Goal: Task Accomplishment & Management: Complete application form

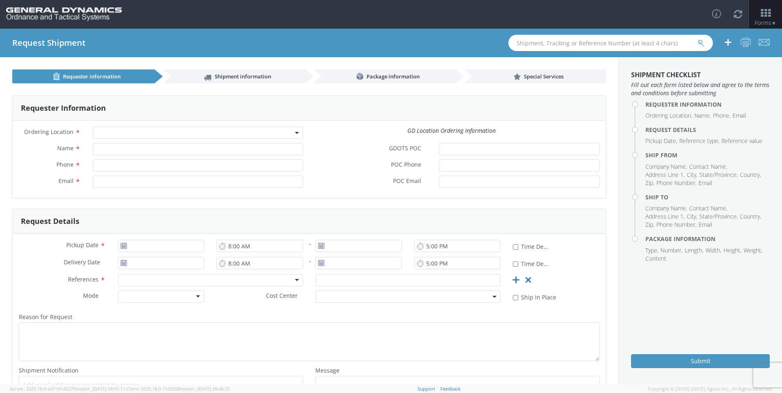
click at [295, 133] on b at bounding box center [297, 133] width 4 height 2
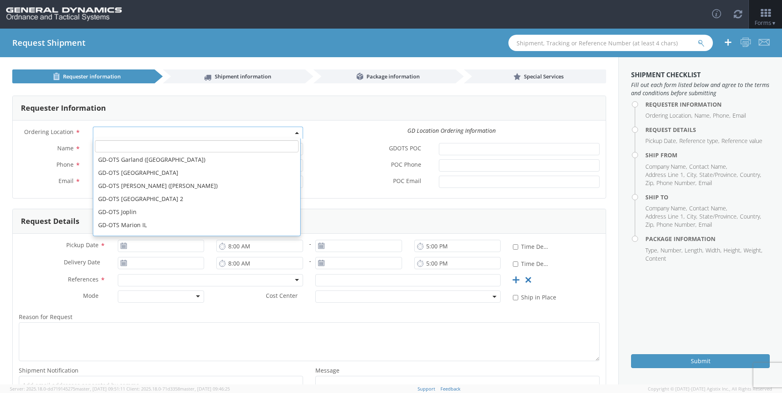
scroll to position [121, 0]
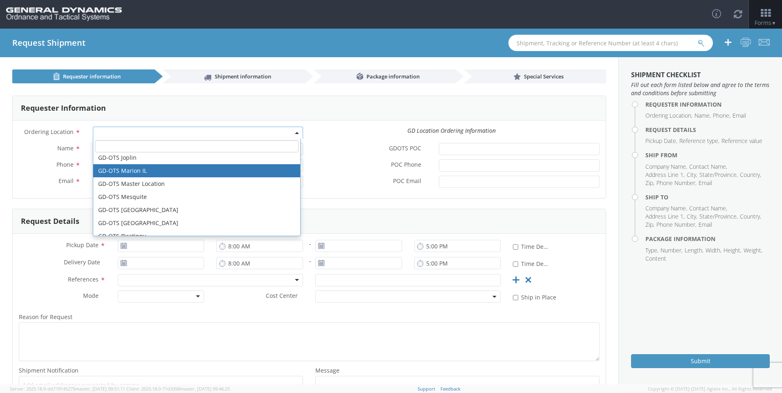
select select "313"
type input "[EMAIL_ADDRESS][DOMAIN_NAME]"
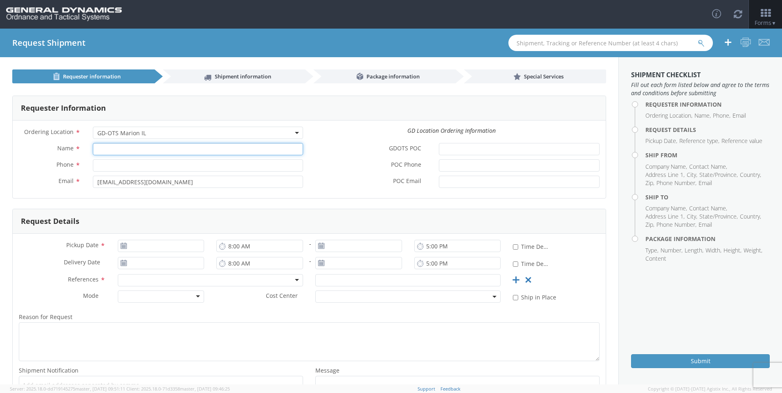
click at [140, 151] on input "Name *" at bounding box center [198, 149] width 210 height 12
type input "[PERSON_NAME]"
type input "6189939461"
click at [134, 248] on input "[DATE]" at bounding box center [161, 246] width 87 height 12
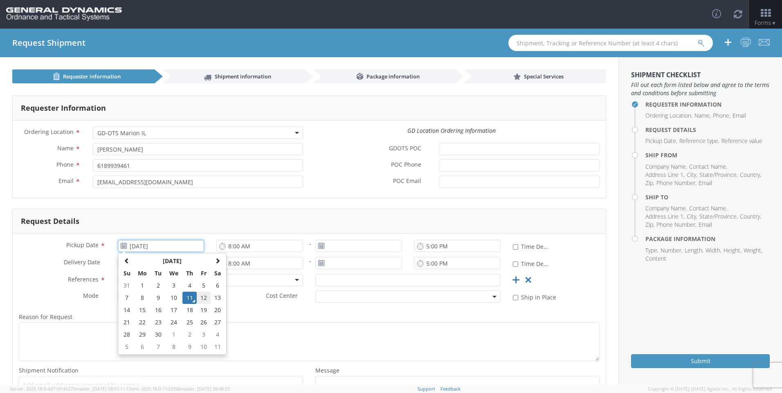
click at [203, 298] on td "12" at bounding box center [204, 298] width 14 height 12
type input "[DATE]"
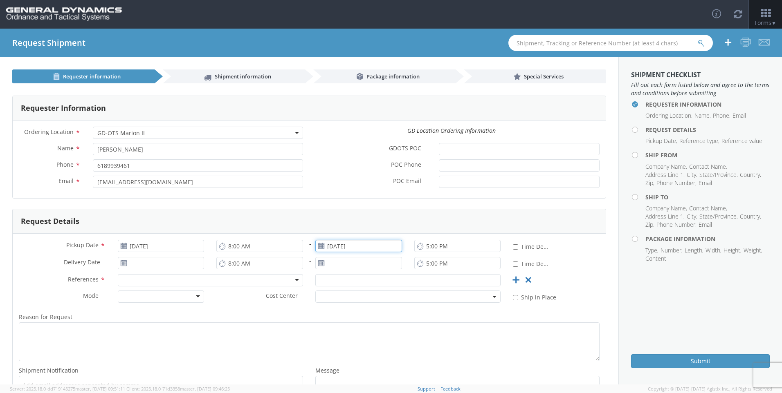
click at [333, 246] on input "[DATE]" at bounding box center [358, 246] width 87 height 12
click at [336, 312] on td "15" at bounding box center [340, 310] width 17 height 12
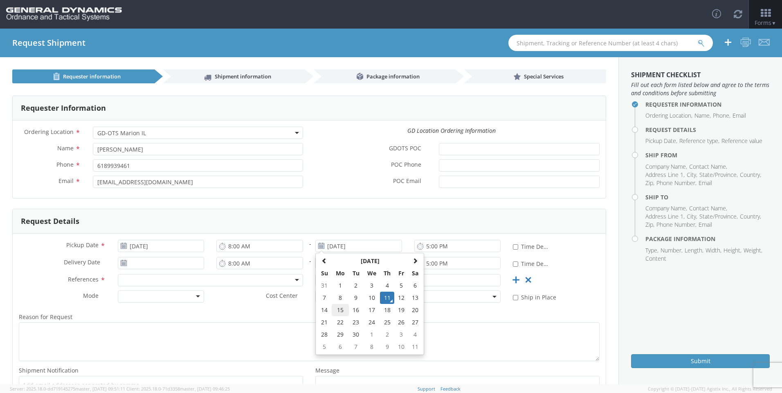
type input "[DATE]"
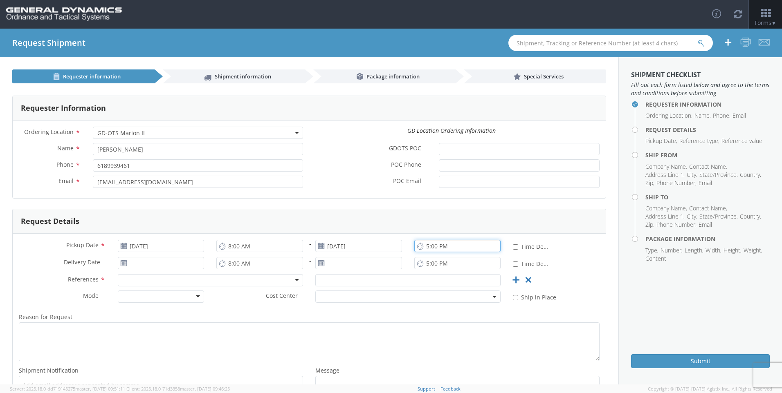
click at [424, 245] on input "5:00 PM" at bounding box center [457, 246] width 87 height 12
type input "10:00 AM"
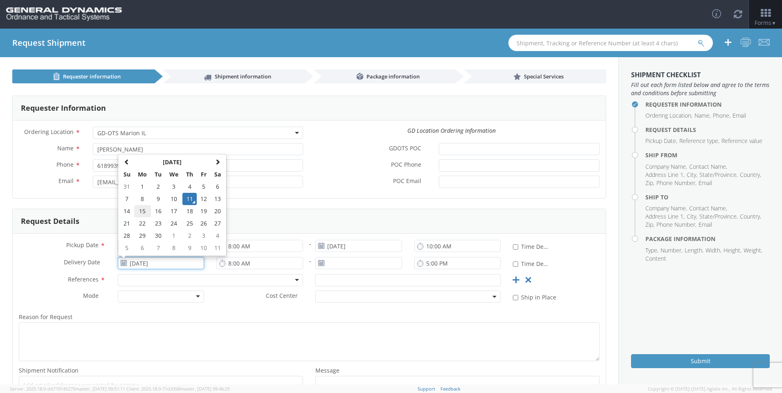
click at [141, 211] on td "15" at bounding box center [142, 211] width 17 height 12
type input "[DATE]"
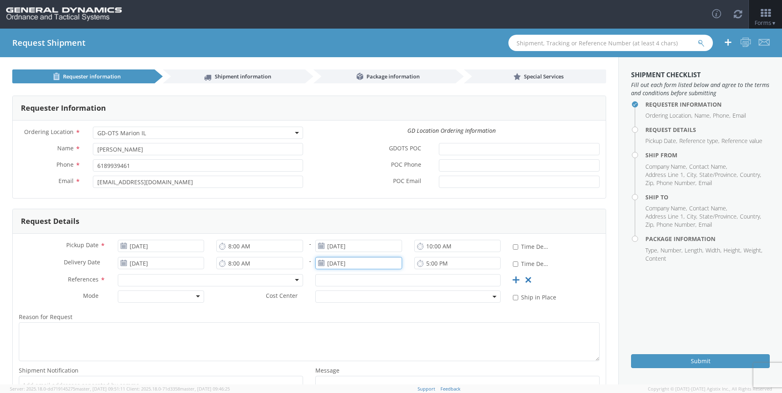
click at [328, 262] on input "[DATE]" at bounding box center [358, 263] width 87 height 12
click at [337, 211] on td "15" at bounding box center [340, 211] width 17 height 12
type input "[DATE]"
click at [272, 277] on div at bounding box center [210, 280] width 185 height 12
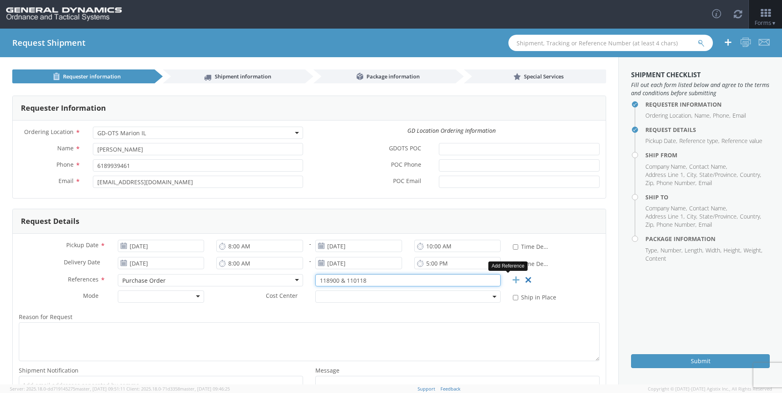
type input "118900 & 110118"
click at [511, 280] on icon at bounding box center [516, 280] width 10 height 10
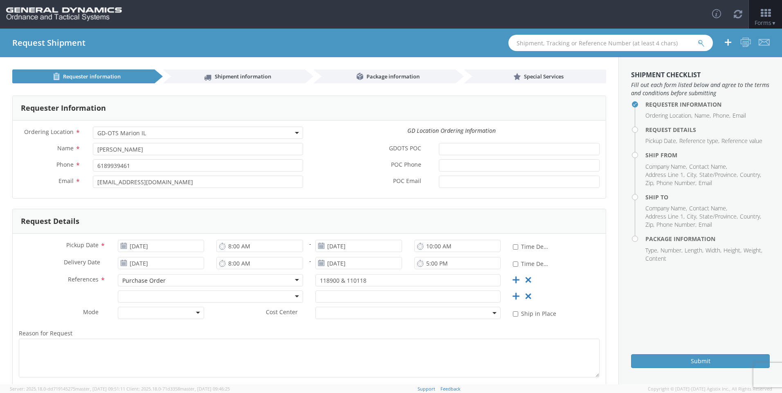
click at [139, 294] on div at bounding box center [210, 297] width 185 height 12
type input "2509068-69"
click at [194, 313] on div at bounding box center [161, 313] width 87 height 12
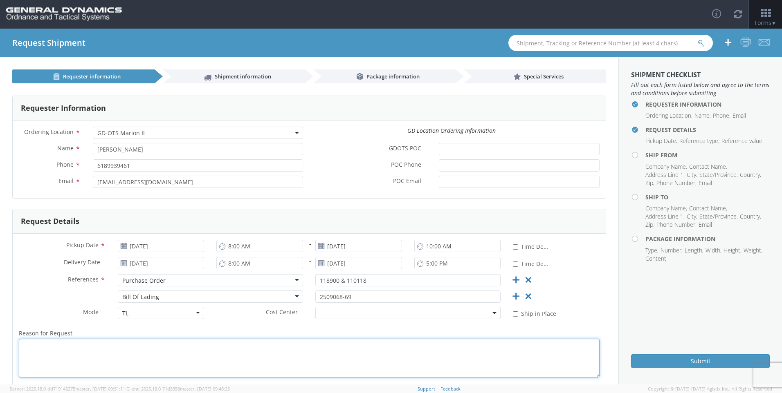
click at [125, 354] on textarea "Reason for Request *" at bounding box center [309, 358] width 581 height 39
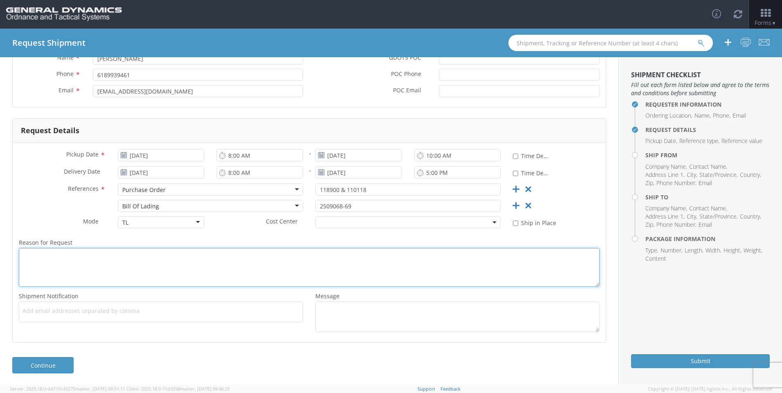
scroll to position [92, 0]
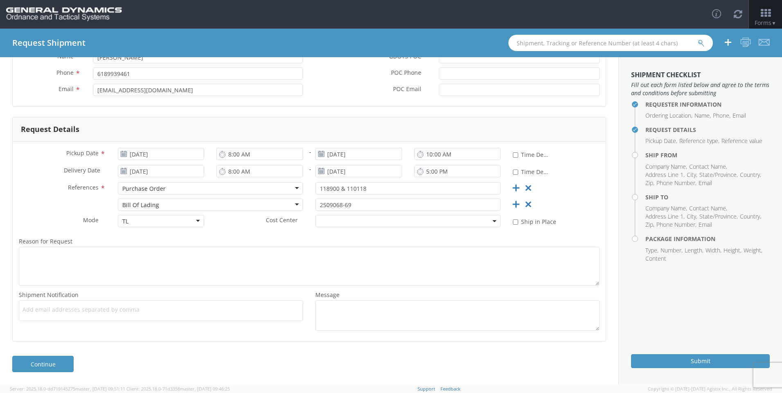
click at [118, 312] on span "Add email addresses separated by comma" at bounding box center [160, 310] width 277 height 8
type input "K"
type input "[EMAIL_ADDRESS][DOMAIN_NAME]"
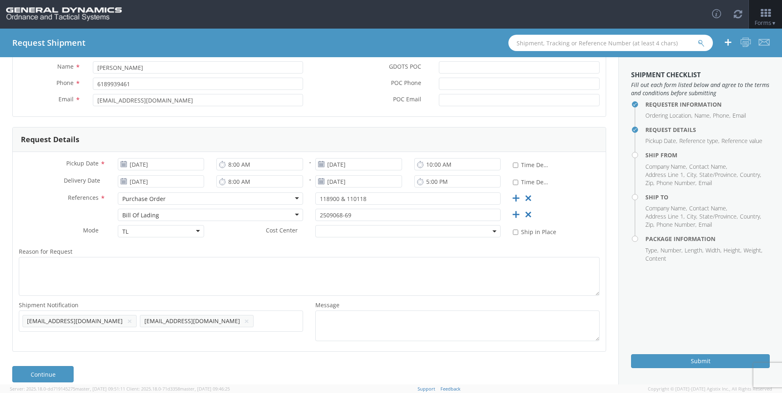
scroll to position [0, 0]
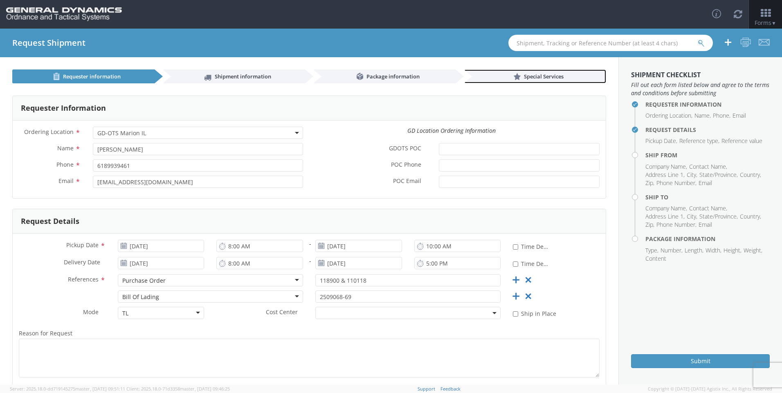
click at [529, 73] on span "Special Services" at bounding box center [544, 76] width 40 height 7
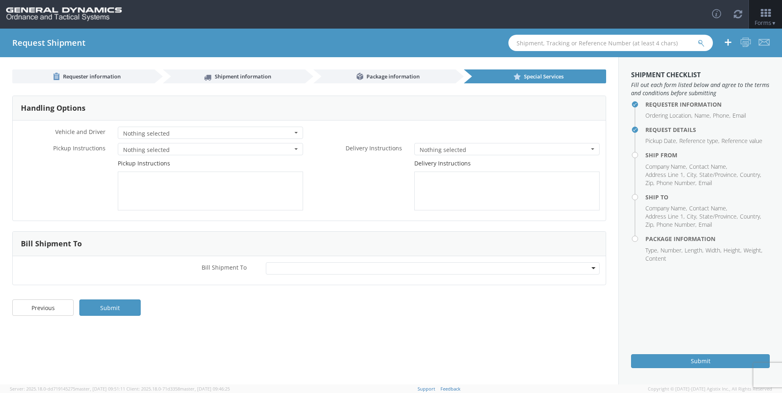
click at [343, 270] on div at bounding box center [433, 268] width 334 height 12
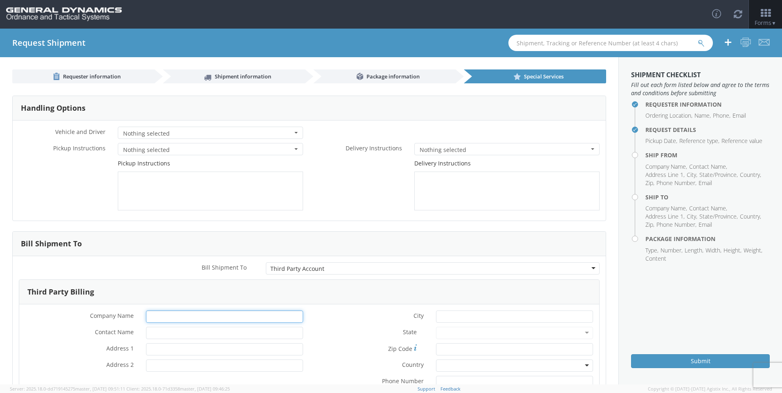
click at [190, 320] on input "* Company Name" at bounding box center [224, 317] width 157 height 12
type input "General Dynamics - OTS [PERSON_NAME]/GEDMAR c/o Data2Logistics"
type input "[PERSON_NAME]"
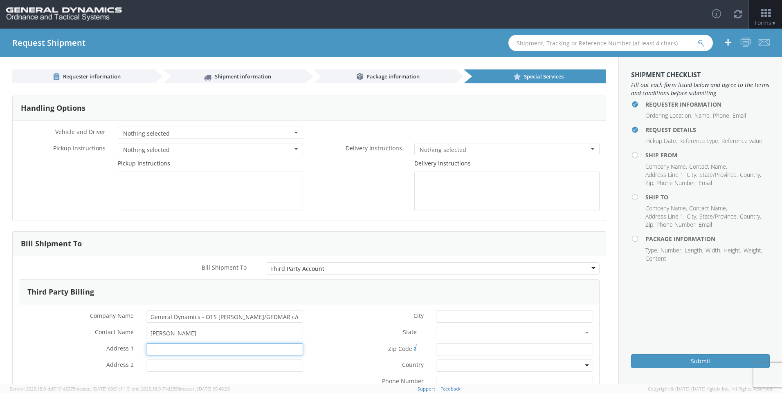
type input "PO Box 61050"
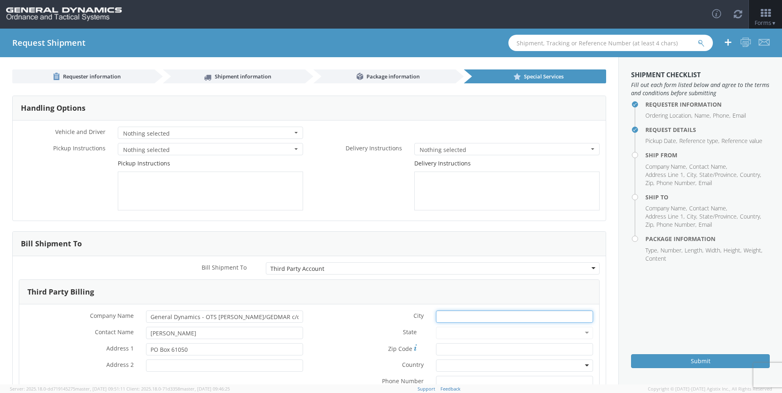
type input "Ft. [PERSON_NAME]"
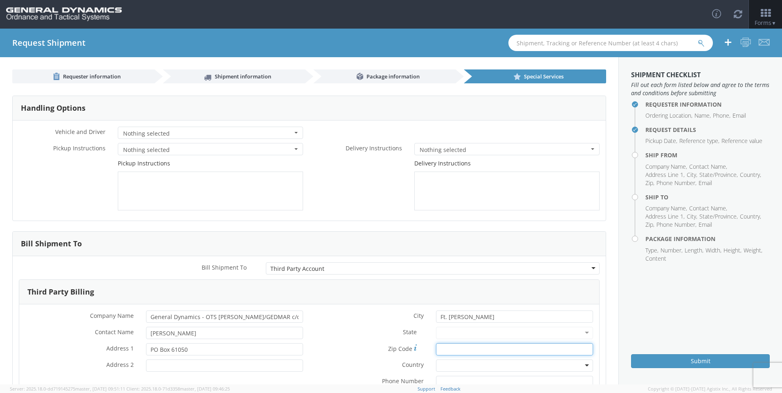
type input "33906"
type input "6189939461"
click at [442, 332] on div at bounding box center [514, 333] width 157 height 12
click at [447, 365] on div at bounding box center [514, 366] width 157 height 12
type input "un"
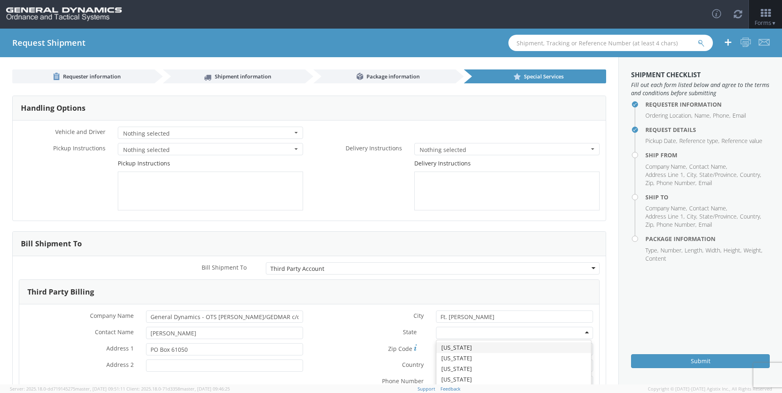
click at [459, 333] on div at bounding box center [514, 333] width 157 height 12
type input "fl"
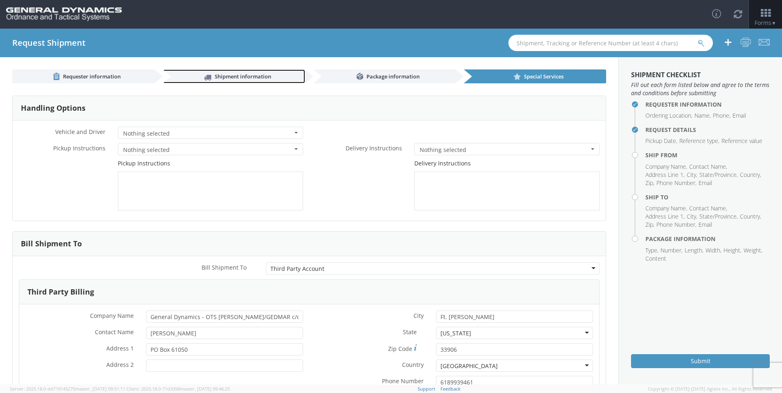
click at [270, 76] on link "Shipment information" at bounding box center [234, 77] width 142 height 14
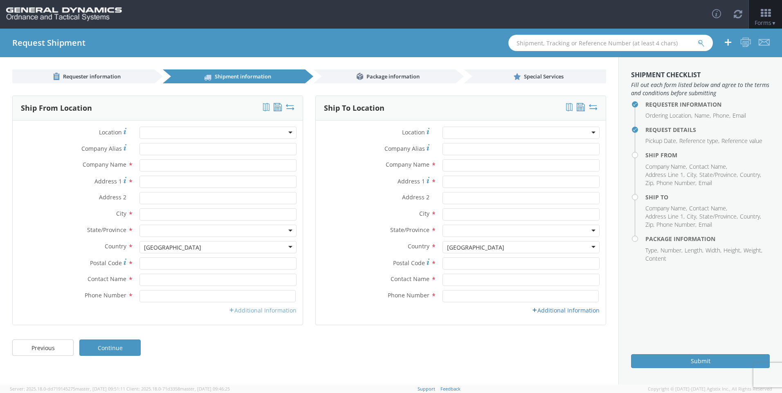
click at [246, 310] on link "Additional Information" at bounding box center [263, 311] width 68 height 8
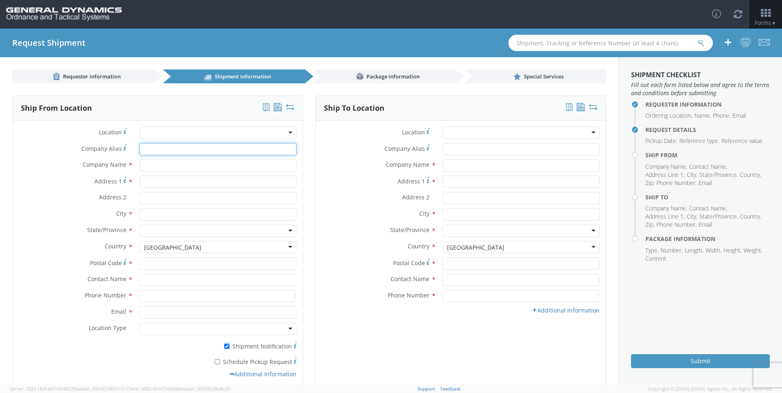
click at [175, 154] on input "Company Alias *" at bounding box center [217, 149] width 157 height 12
type input "[PERSON_NAME] CO"
type input "[STREET_ADDRESS]"
type input "[PERSON_NAME]"
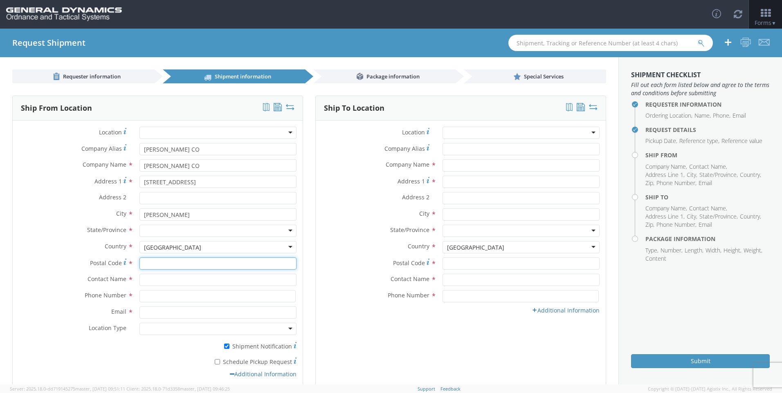
type input "63042"
type input "[PERSON_NAME]"
type input "6189790974"
click at [215, 313] on input "[EMAIL_ADDRESS][DOMAIN_NAME]" at bounding box center [217, 313] width 157 height 12
drag, startPoint x: 215, startPoint y: 312, endPoint x: 128, endPoint y: 302, distance: 86.9
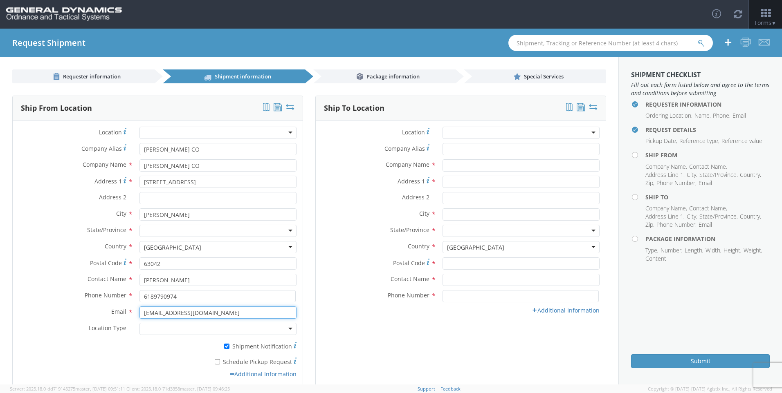
click at [128, 302] on div "Location * GD-OTS Anniston (Commerce) GD-OTS [GEOGRAPHIC_DATA] GD-[GEOGRAPHIC_D…" at bounding box center [158, 255] width 290 height 256
type input "[EMAIL_ADDRESS][DOMAIN_NAME]"
click at [587, 132] on div at bounding box center [520, 133] width 157 height 12
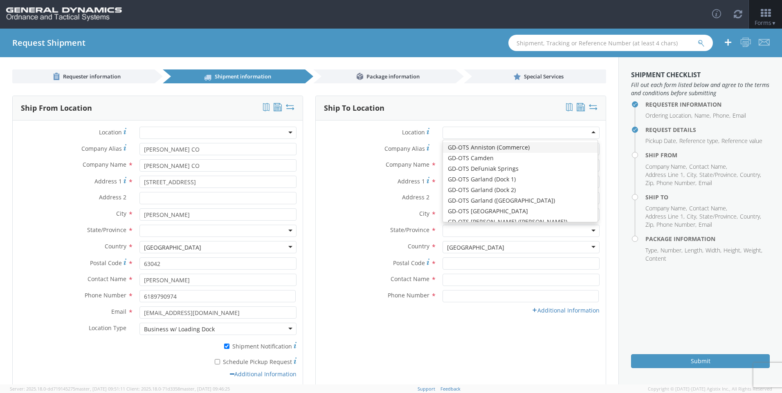
type input "m"
type input "GD-OTS Marion IL"
type input "[STREET_ADDRESS][PERSON_NAME]"
type input "[PERSON_NAME]"
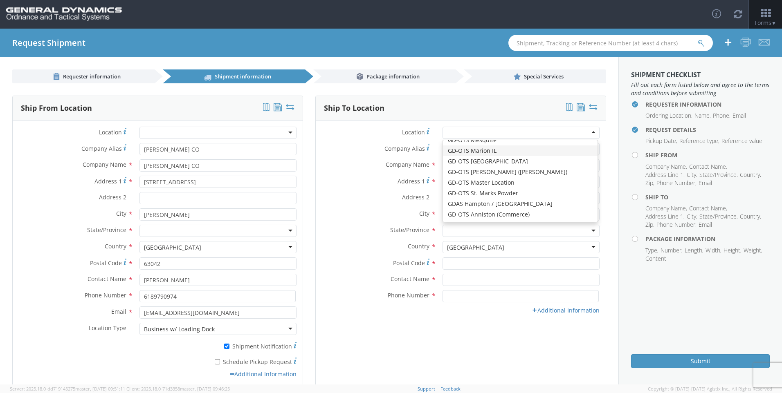
type input "62959"
type input "[PHONE_NUMBER]"
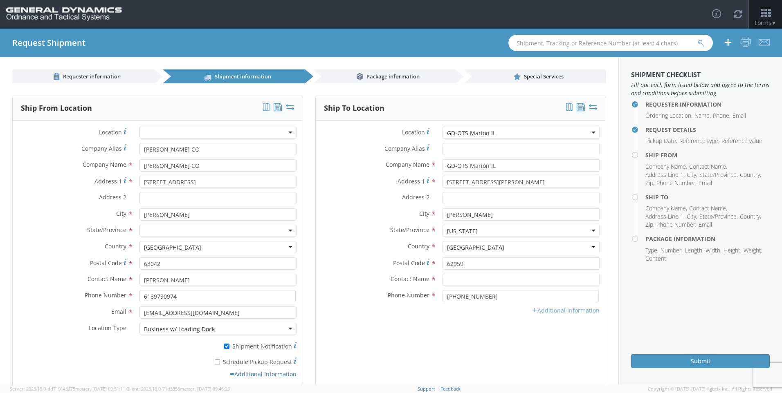
click at [558, 311] on link "Additional Information" at bounding box center [566, 311] width 68 height 8
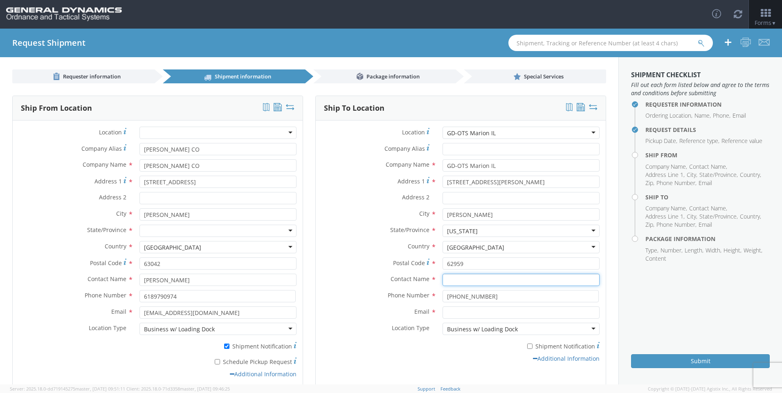
click at [474, 278] on input "text" at bounding box center [520, 280] width 157 height 12
type input "[PERSON_NAME]"
type input "General Dynamics - OTS"
type input "[PERSON_NAME][EMAIL_ADDRESS][PERSON_NAME][DOMAIN_NAME]"
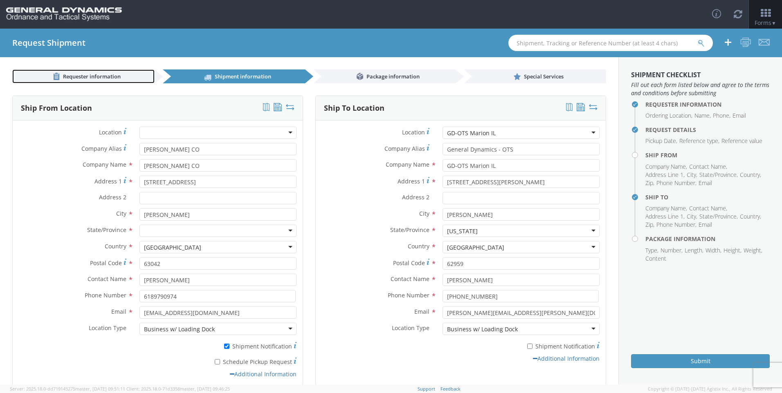
click at [87, 77] on span "Requester information" at bounding box center [92, 76] width 58 height 7
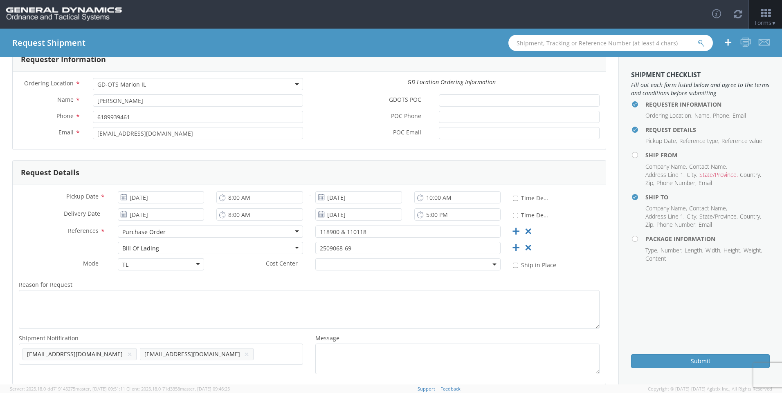
scroll to position [92, 0]
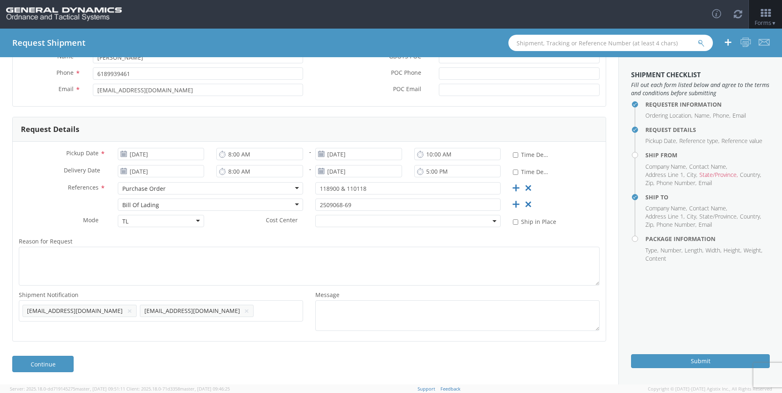
click at [44, 310] on span "[EMAIL_ADDRESS][DOMAIN_NAME]" at bounding box center [75, 311] width 96 height 8
click at [127, 312] on button "×" at bounding box center [129, 311] width 5 height 10
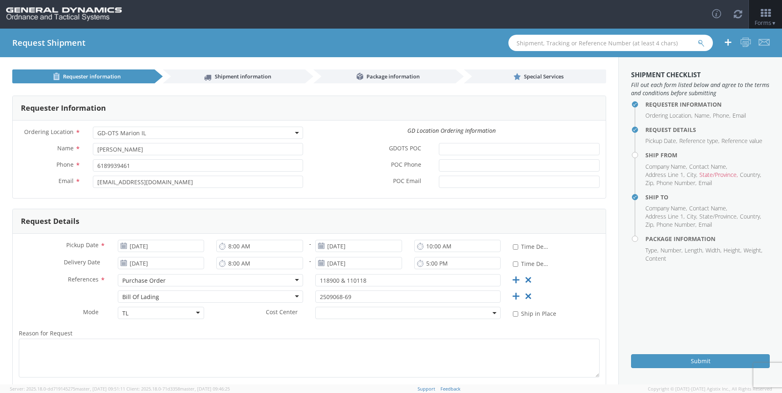
type input "[PERSON_NAME][EMAIL_ADDRESS][PERSON_NAME][DOMAIN_NAME]"
click at [550, 72] on link "Special Services" at bounding box center [535, 77] width 142 height 14
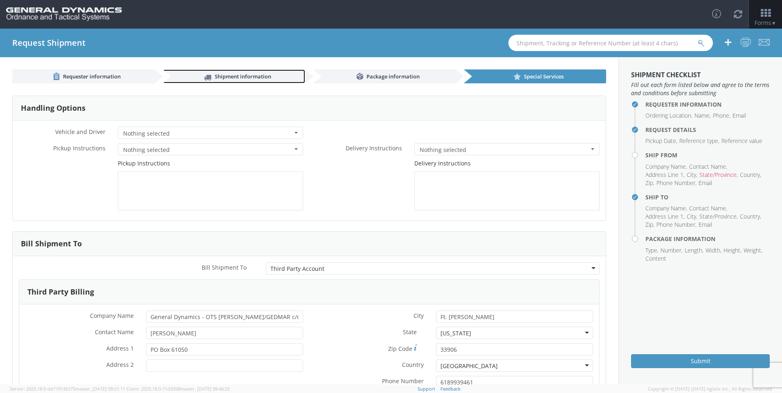
click at [260, 80] on link "Shipment information" at bounding box center [234, 77] width 142 height 14
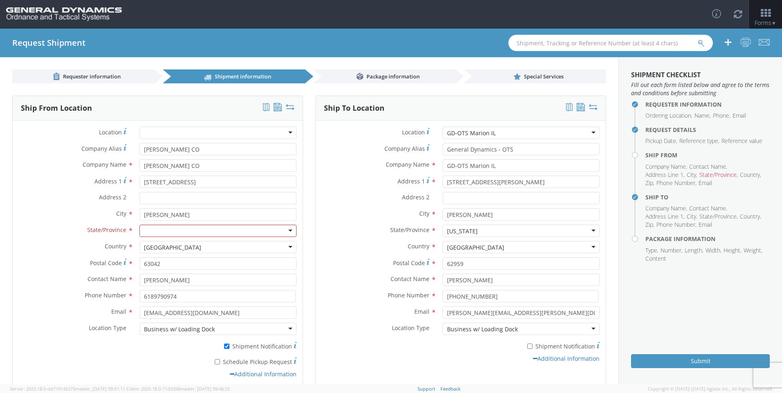
click at [159, 231] on div at bounding box center [217, 231] width 157 height 12
type input "mis"
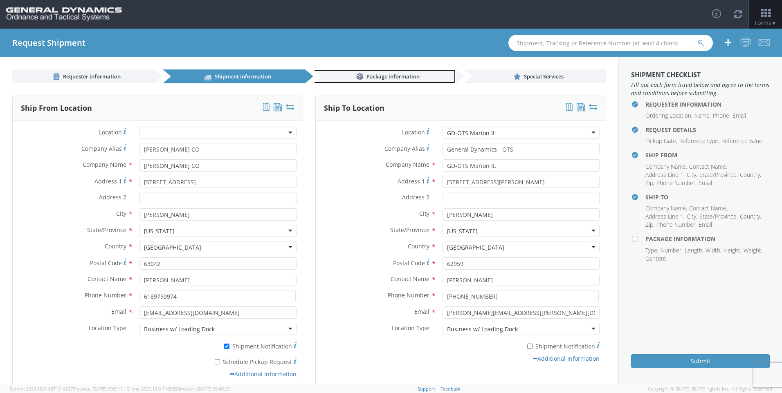
click at [387, 76] on span "Package information" at bounding box center [392, 76] width 53 height 7
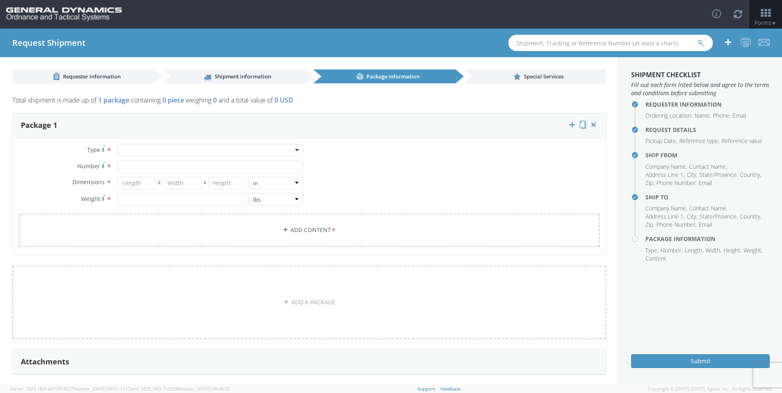
click at [270, 150] on div at bounding box center [210, 150] width 185 height 12
type input "p"
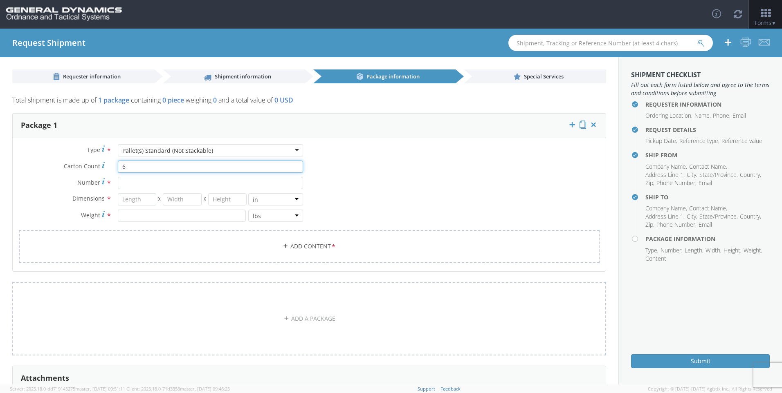
type input "6"
type input "1"
type input "48"
type input "40"
type input "14"
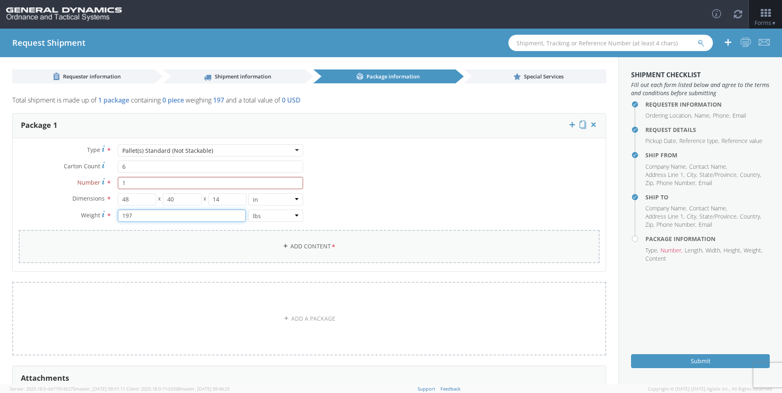
type input "197"
click at [206, 240] on link "Add Content *" at bounding box center [309, 246] width 581 height 33
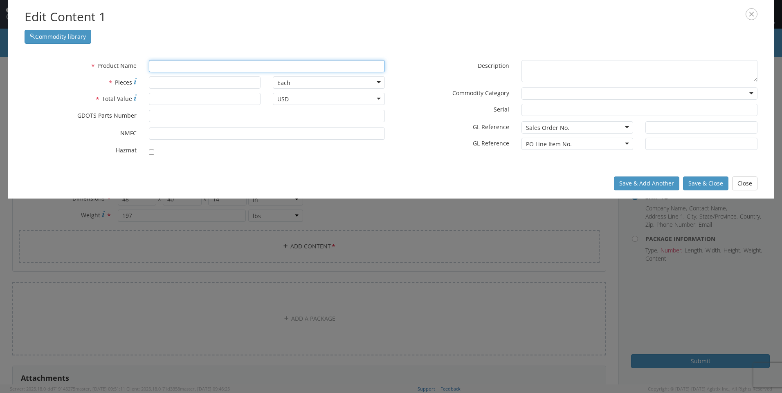
click at [293, 63] on input "text" at bounding box center [267, 66] width 236 height 12
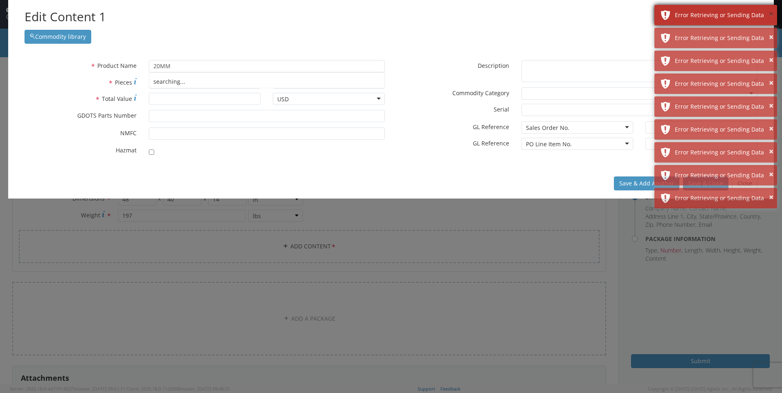
click at [770, 12] on button "×" at bounding box center [771, 15] width 4 height 12
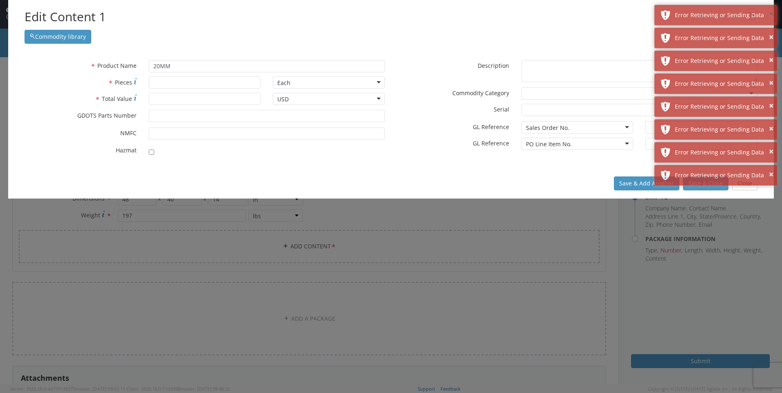
click at [770, 12] on button "×" at bounding box center [771, 15] width 4 height 12
click at [770, 31] on button "×" at bounding box center [771, 37] width 4 height 12
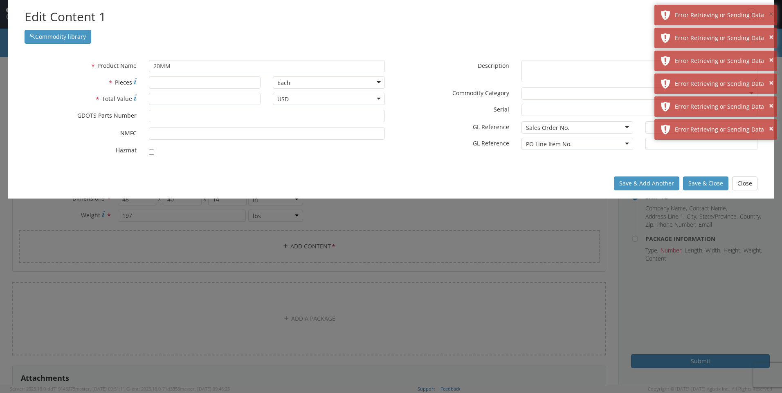
click at [770, 12] on button "×" at bounding box center [771, 15] width 4 height 12
click at [770, 31] on button "×" at bounding box center [771, 37] width 4 height 12
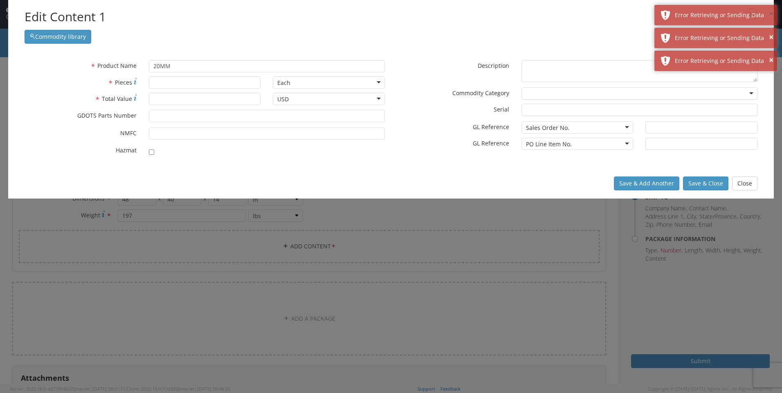
click at [770, 12] on button "×" at bounding box center [771, 15] width 4 height 12
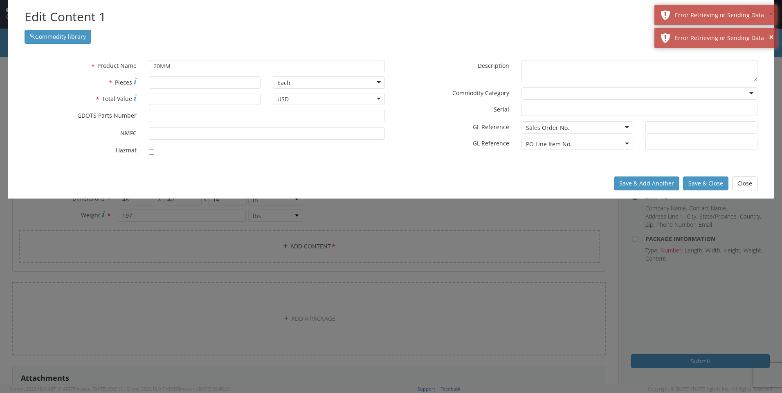
click at [770, 12] on button "×" at bounding box center [771, 15] width 4 height 12
click at [770, 12] on div "Edit Content 1 Commodity library" at bounding box center [390, 26] width 765 height 52
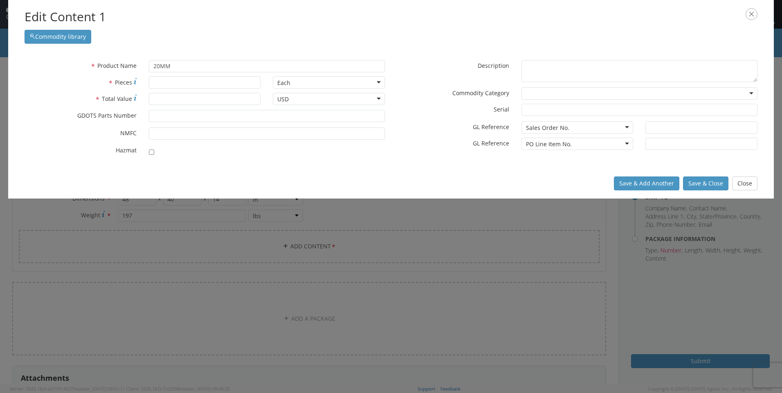
click at [457, 20] on h2 "Edit Content 1" at bounding box center [391, 17] width 733 height 18
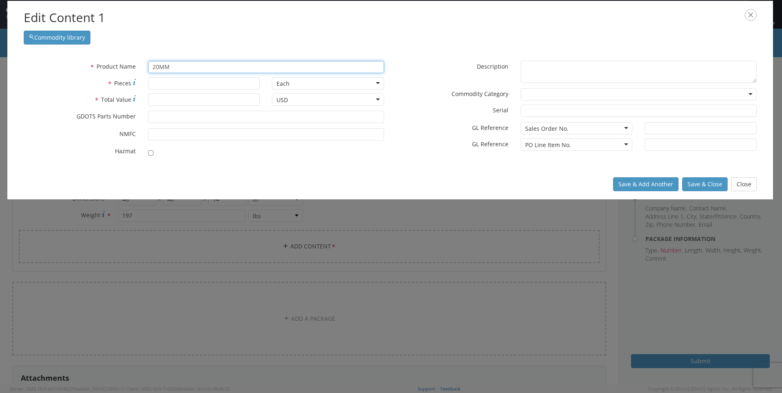
click at [214, 64] on input "20MM" at bounding box center [266, 67] width 236 height 12
drag, startPoint x: 173, startPoint y: 66, endPoint x: 119, endPoint y: 64, distance: 54.4
click at [119, 64] on div "* Product Name 20MM searching..." at bounding box center [204, 67] width 372 height 12
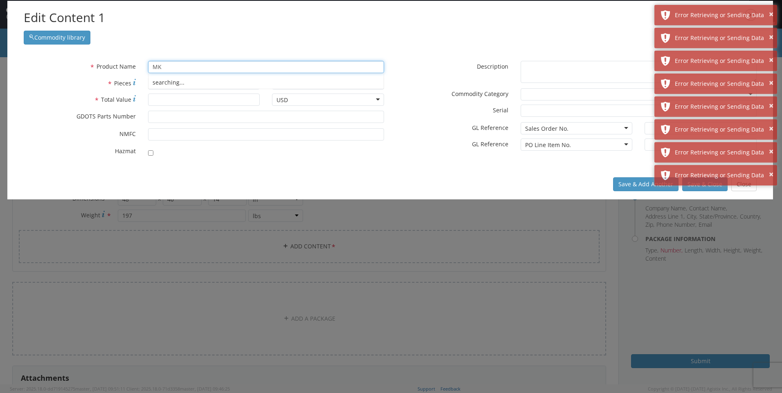
type input "M"
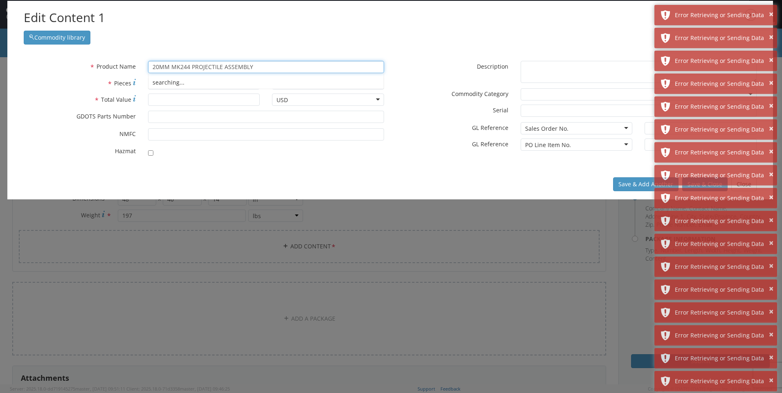
type input "20MM MK244 PROJECTILE ASSEMBLY"
type input "527"
type input "2065.84"
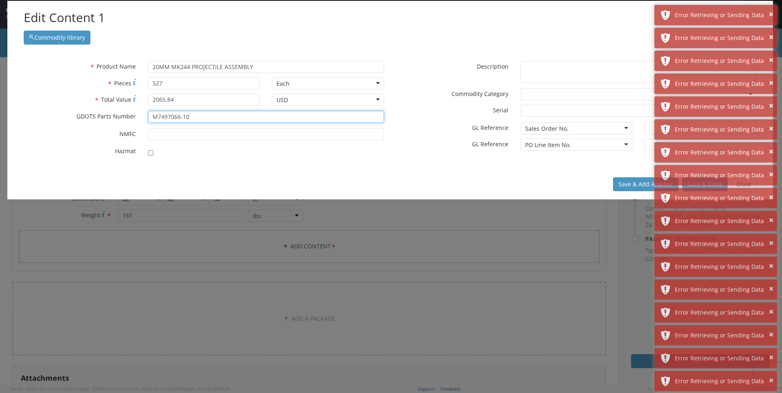
type input "M7497066-10"
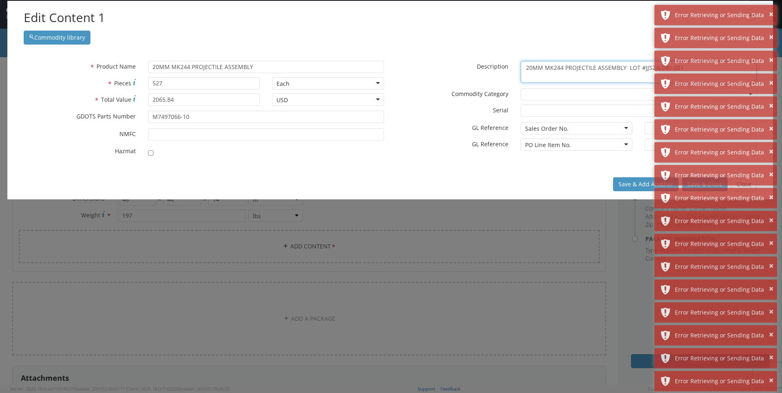
type textarea "20MM MK244 PROJECTILE ASSEMBLY LOT #JJS24L040-001"
type input "MARION,[GEOGRAPHIC_DATA]"
type input "1-1"
click at [640, 186] on button "Save & Add Another" at bounding box center [645, 184] width 65 height 14
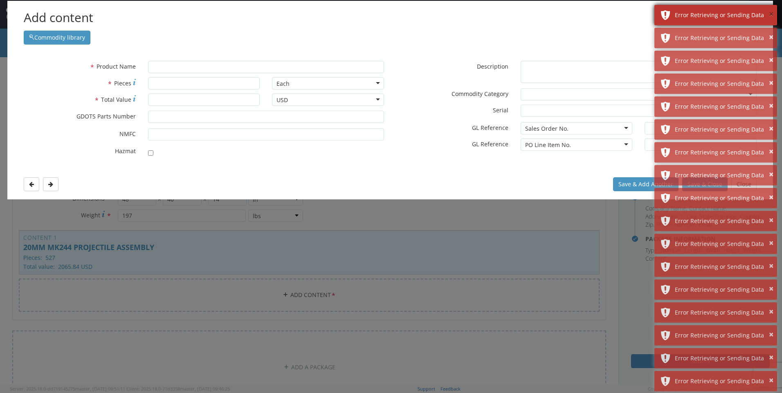
click at [770, 13] on button "×" at bounding box center [771, 15] width 4 height 12
click at [770, 15] on button "×" at bounding box center [771, 15] width 4 height 12
click at [770, 31] on button "×" at bounding box center [771, 37] width 4 height 12
click at [770, 15] on button "×" at bounding box center [771, 15] width 4 height 12
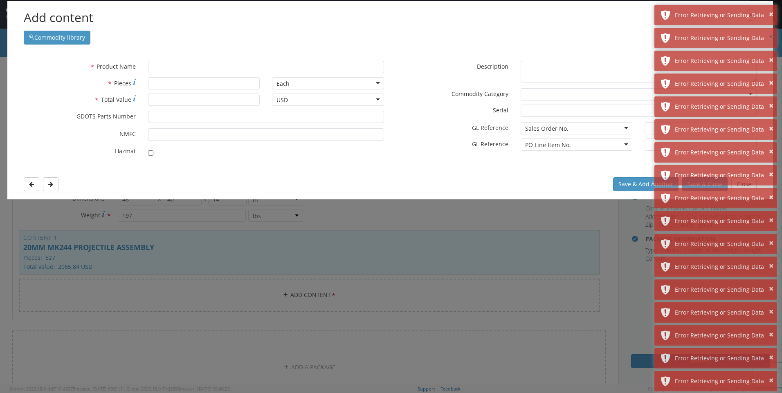
click at [770, 31] on button "×" at bounding box center [771, 37] width 4 height 12
click at [770, 15] on button "×" at bounding box center [771, 15] width 4 height 12
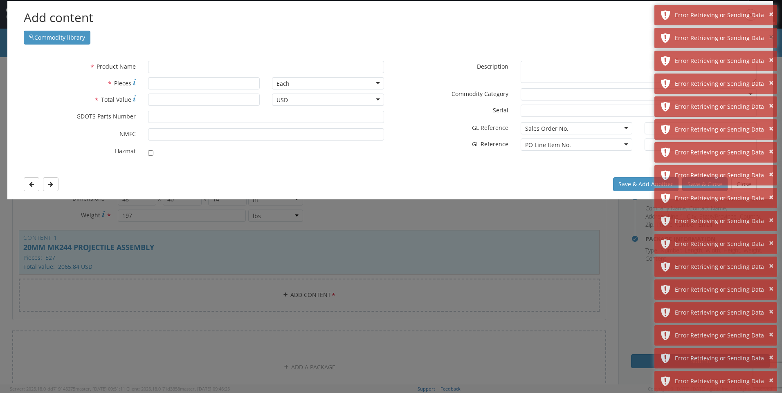
click at [770, 31] on button "×" at bounding box center [771, 37] width 4 height 12
click at [770, 15] on button "×" at bounding box center [771, 15] width 4 height 12
click at [770, 31] on button "×" at bounding box center [771, 37] width 4 height 12
click at [771, 15] on button "×" at bounding box center [771, 15] width 4 height 12
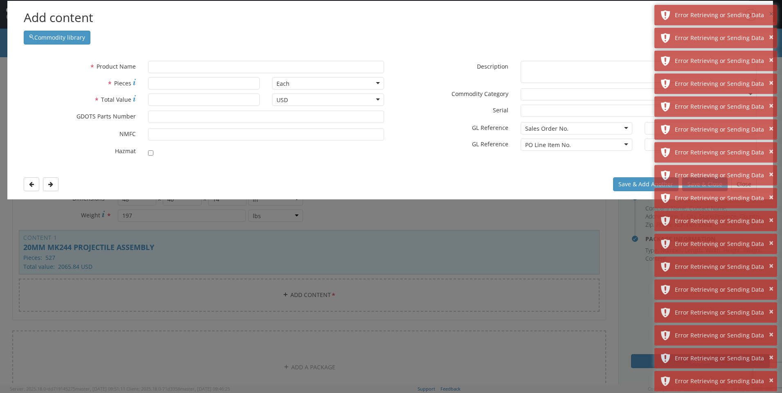
click at [771, 15] on button "×" at bounding box center [771, 15] width 4 height 12
click at [771, 31] on button "×" at bounding box center [771, 37] width 4 height 12
click at [771, 15] on button "×" at bounding box center [771, 15] width 4 height 12
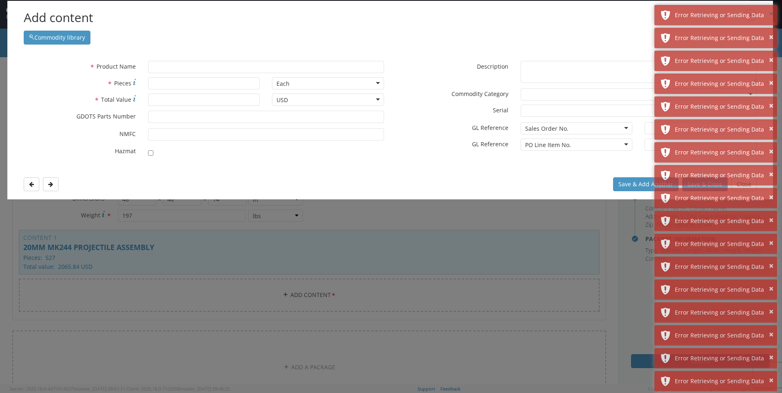
click at [771, 15] on button "×" at bounding box center [771, 15] width 4 height 12
click at [771, 31] on button "×" at bounding box center [771, 37] width 4 height 12
click at [771, 15] on button "×" at bounding box center [771, 15] width 4 height 12
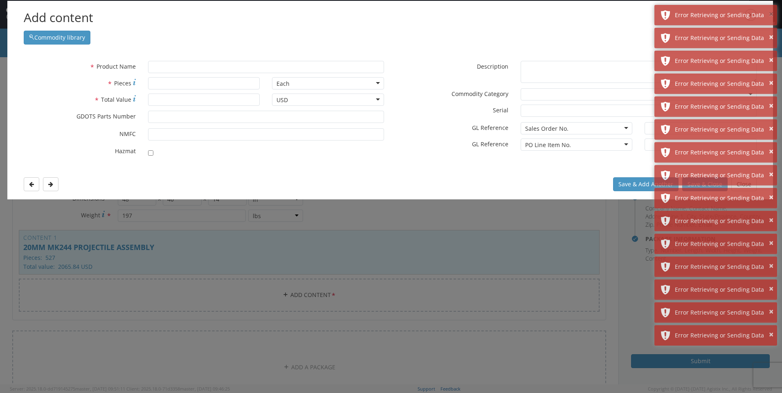
click at [771, 15] on button "×" at bounding box center [771, 15] width 4 height 12
click at [771, 31] on button "×" at bounding box center [771, 37] width 4 height 12
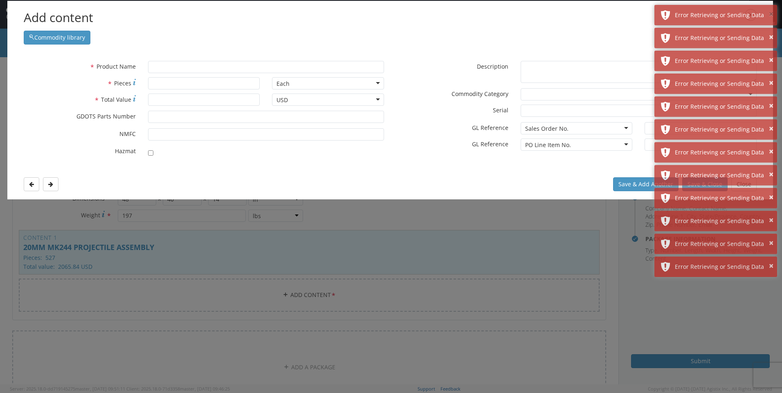
click at [771, 15] on button "×" at bounding box center [771, 15] width 4 height 12
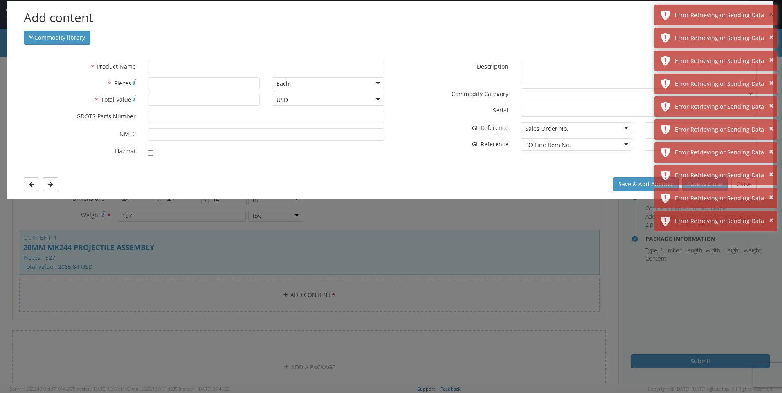
click at [771, 15] on button "×" at bounding box center [771, 15] width 4 height 12
click at [771, 31] on button "×" at bounding box center [771, 37] width 4 height 12
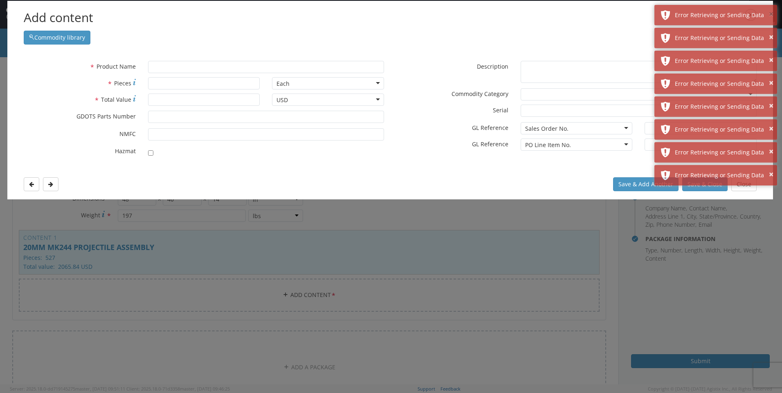
click at [771, 15] on button "×" at bounding box center [771, 15] width 4 height 12
click at [771, 31] on button "×" at bounding box center [771, 37] width 4 height 12
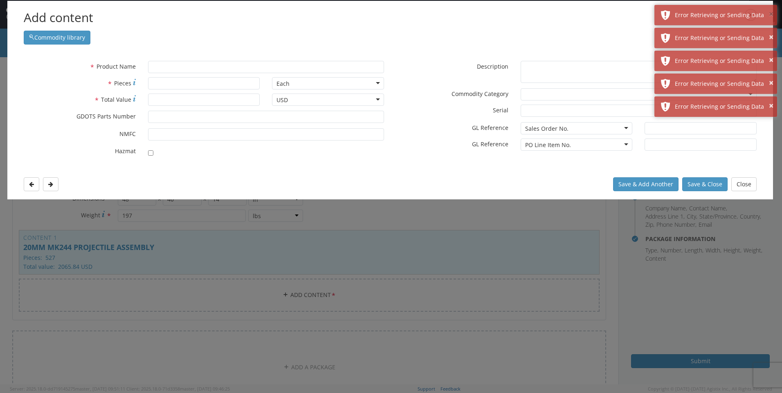
click at [771, 15] on button "×" at bounding box center [771, 15] width 4 height 12
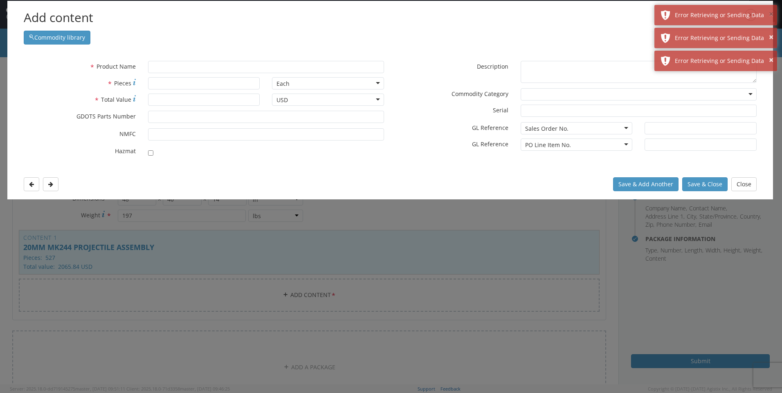
click at [771, 15] on button "×" at bounding box center [771, 15] width 4 height 12
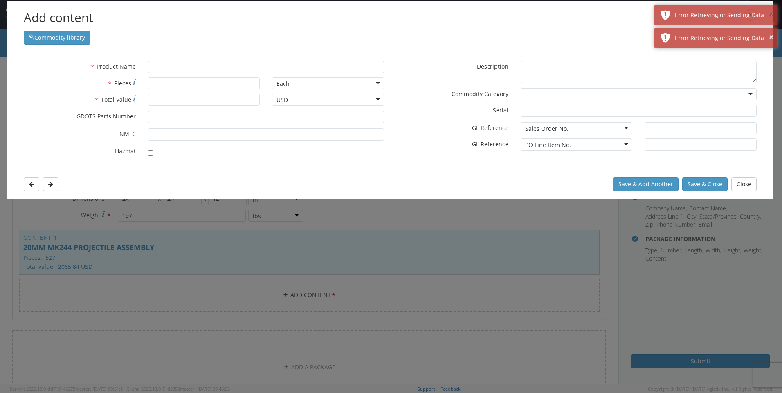
click at [771, 15] on button "×" at bounding box center [771, 15] width 4 height 12
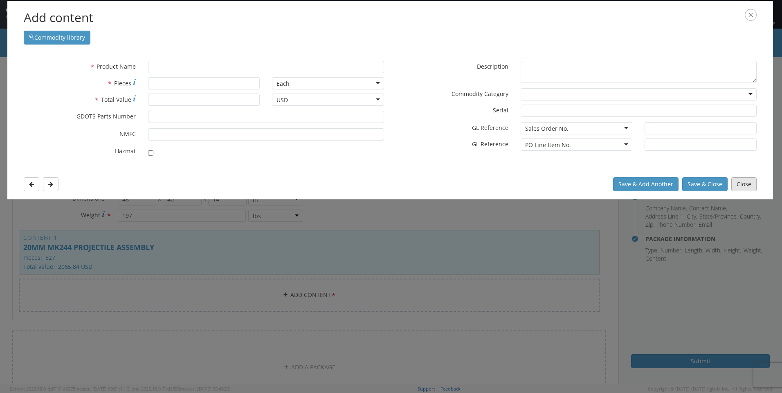
click at [733, 184] on button "Close" at bounding box center [743, 184] width 25 height 14
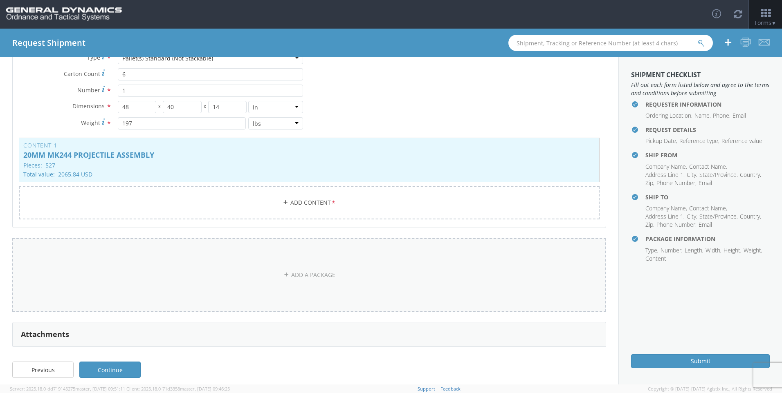
scroll to position [98, 0]
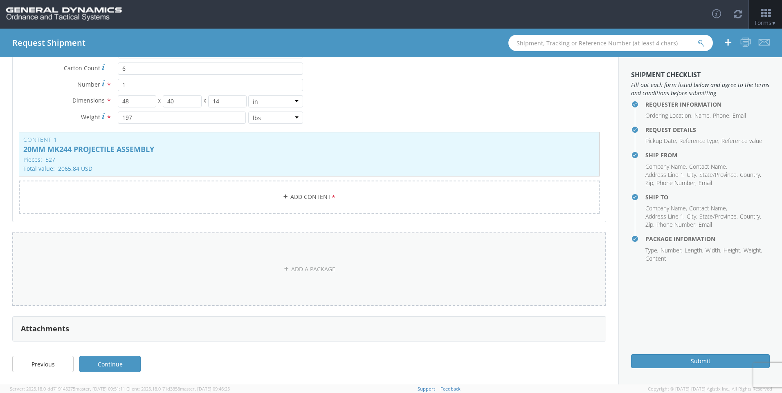
click at [243, 251] on link "ADD A PACKAGE" at bounding box center [309, 270] width 594 height 74
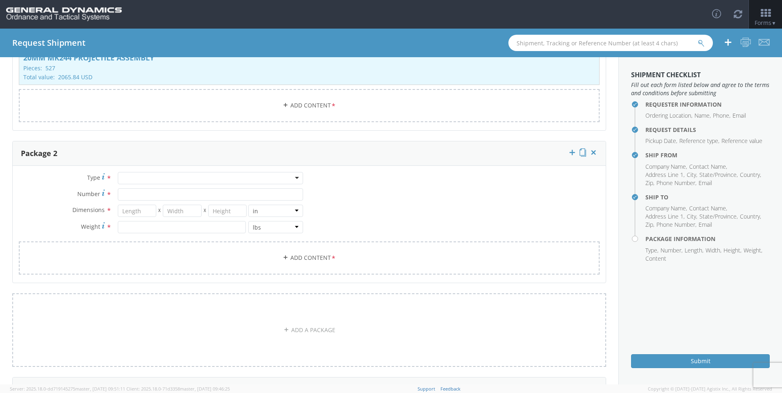
scroll to position [204, 0]
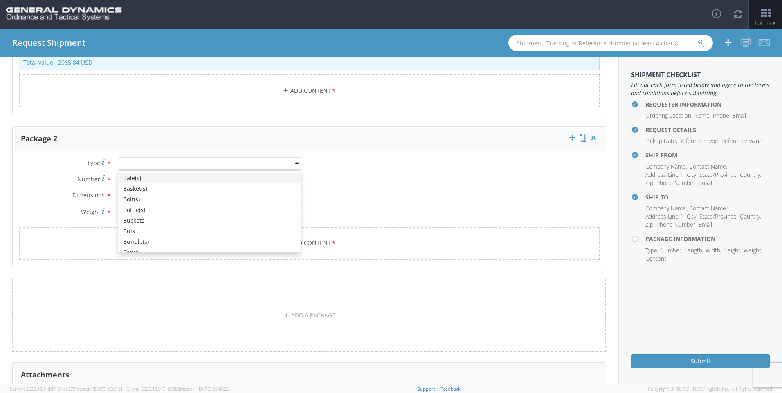
click at [186, 162] on div at bounding box center [210, 163] width 185 height 12
type input "P"
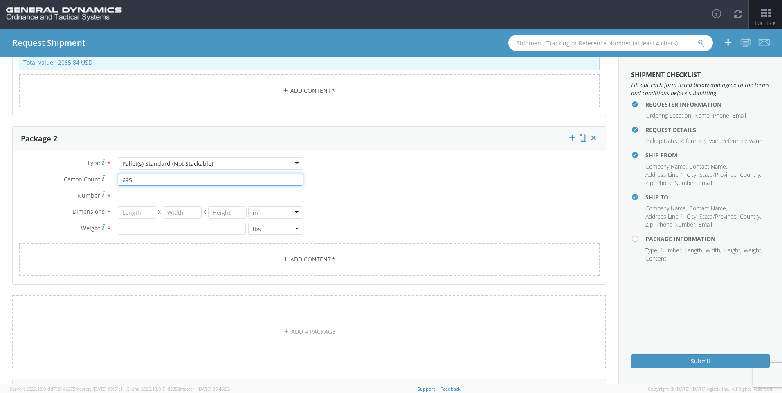
type input "695"
type input "12"
type input "48"
type input "40"
type input "30"
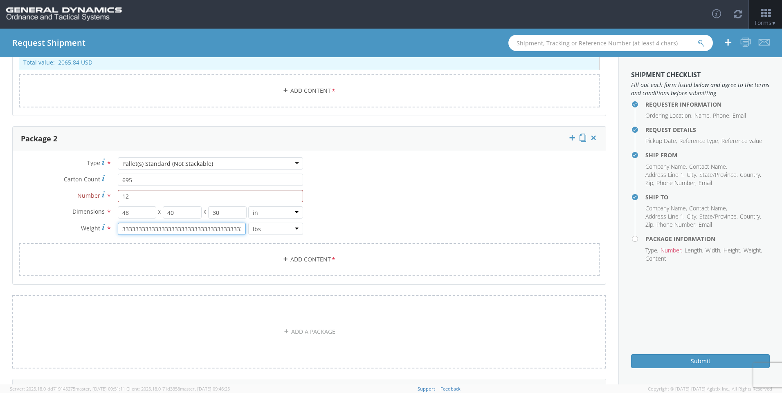
scroll to position [0, 249]
drag, startPoint x: 120, startPoint y: 227, endPoint x: 248, endPoint y: 242, distance: 128.4
click at [248, 242] on div "Type * Pallet(s) Standard (Not Stackable) Pallet(s) Standard (Not Stackable) Ba…" at bounding box center [161, 200] width 296 height 86
type input "3333333333333333333333333333333333333333333333333333333333333333333333333333"
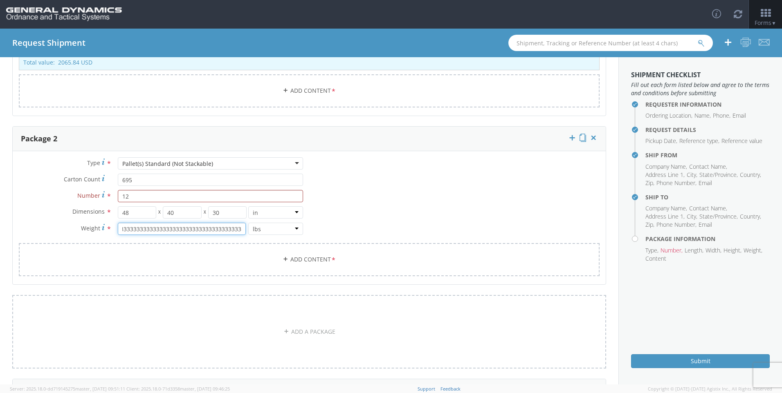
click at [241, 231] on input "3333333333333333333333333333333333333333333333333333333333333333333333333333" at bounding box center [182, 229] width 128 height 12
click at [239, 229] on input "3333333333333333333333333333333333333333333333333333333333333333333333333333" at bounding box center [182, 229] width 128 height 12
drag, startPoint x: 240, startPoint y: 229, endPoint x: 56, endPoint y: 225, distance: 183.2
click at [56, 225] on div "Weight * 3333333333333333333333333333333333333333333333333333333333333333333333…" at bounding box center [161, 229] width 296 height 12
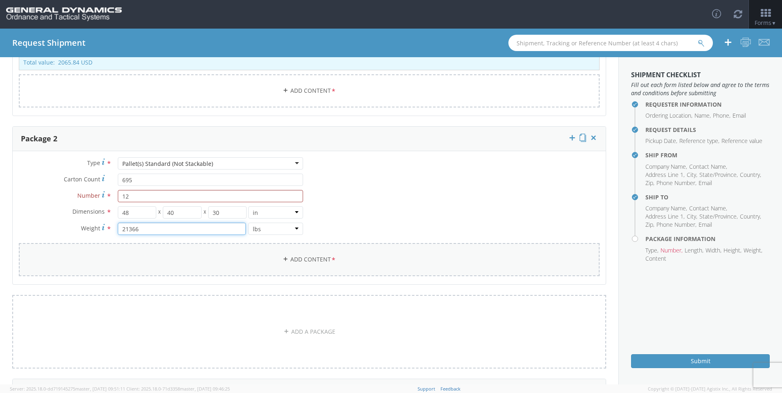
type input "21366"
click at [114, 258] on link "Add Content *" at bounding box center [309, 259] width 581 height 33
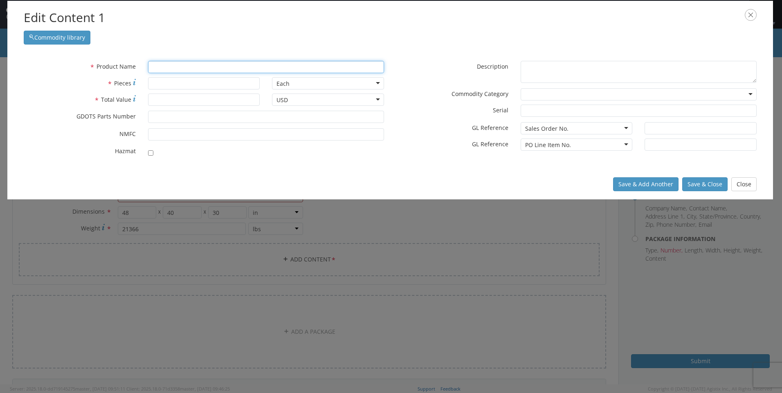
click at [206, 67] on input "text" at bounding box center [266, 67] width 236 height 12
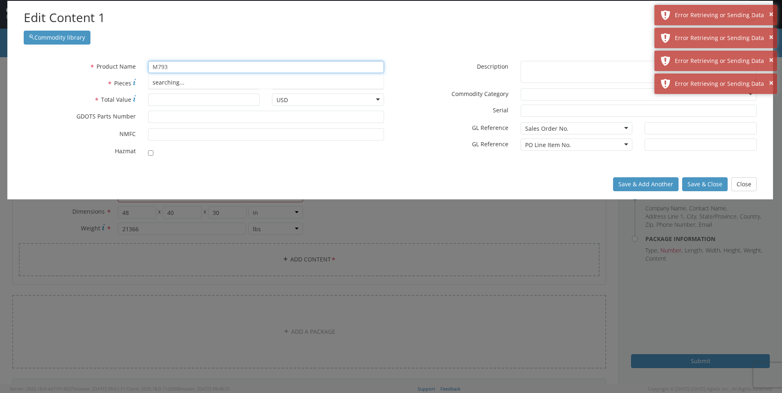
drag, startPoint x: 169, startPoint y: 65, endPoint x: 129, endPoint y: 63, distance: 40.1
click at [129, 63] on div "* Product Name M793 searching..." at bounding box center [204, 67] width 372 height 12
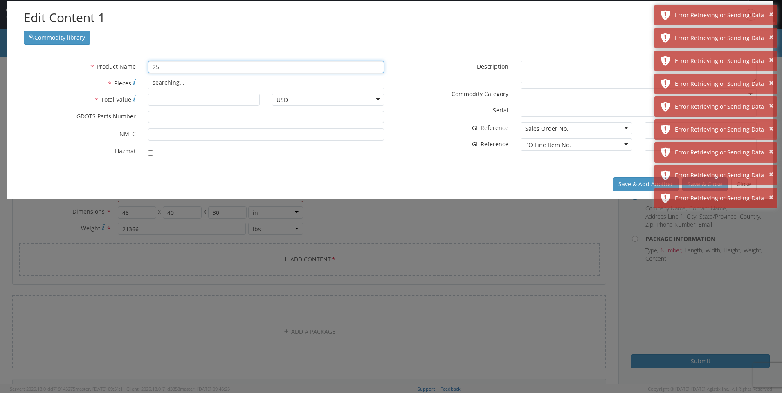
type input "2"
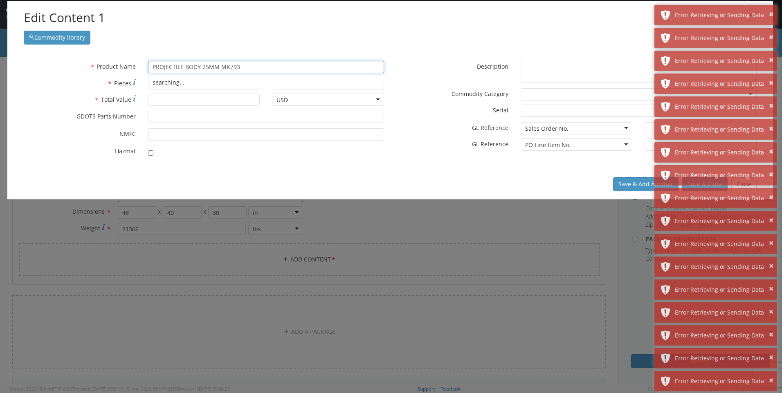
type input "PROJECTILE BODY 25MM MK793"
type input "50000"
type input "144000"
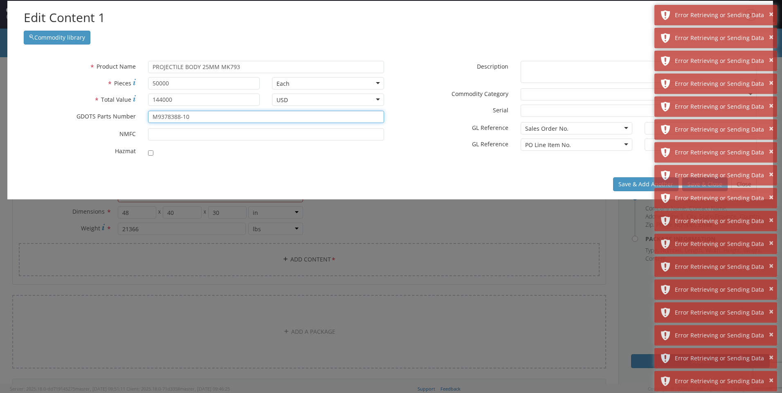
type input "M9378388-10"
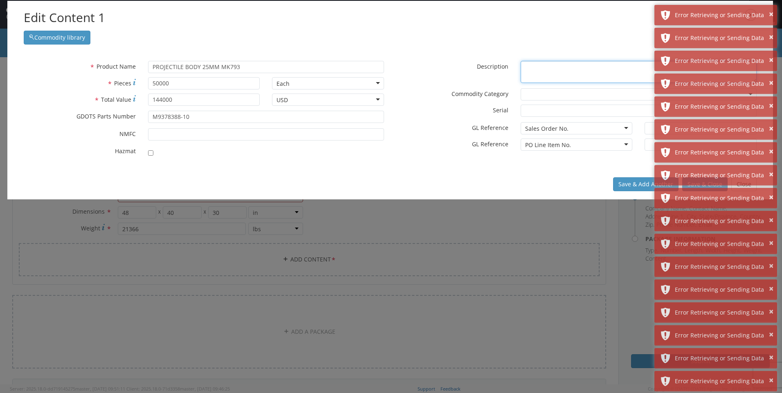
paste textarea "LOT #JJS25G205-028"
type textarea "L"
type textarea "PROJECTIL BODY 25MM MK793"
click at [561, 129] on div "Sales Order No." at bounding box center [546, 129] width 43 height 8
click at [644, 131] on input "text" at bounding box center [700, 128] width 112 height 12
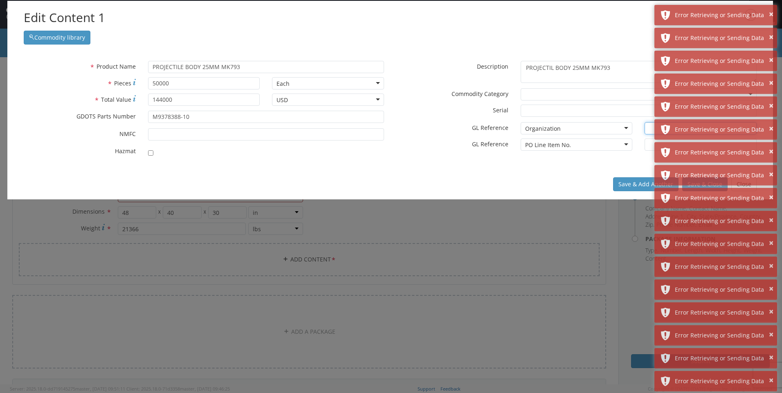
click at [646, 130] on input "text" at bounding box center [700, 128] width 112 height 12
type input "MARION,[GEOGRAPHIC_DATA]"
type input "1-1"
click at [769, 14] on button "×" at bounding box center [771, 15] width 4 height 12
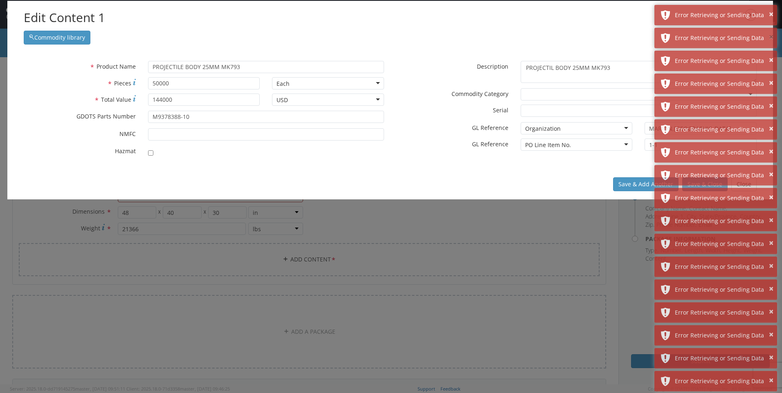
click at [769, 31] on button "×" at bounding box center [771, 37] width 4 height 12
click at [769, 14] on button "×" at bounding box center [771, 15] width 4 height 12
click at [769, 31] on button "×" at bounding box center [771, 37] width 4 height 12
click at [769, 14] on button "×" at bounding box center [771, 15] width 4 height 12
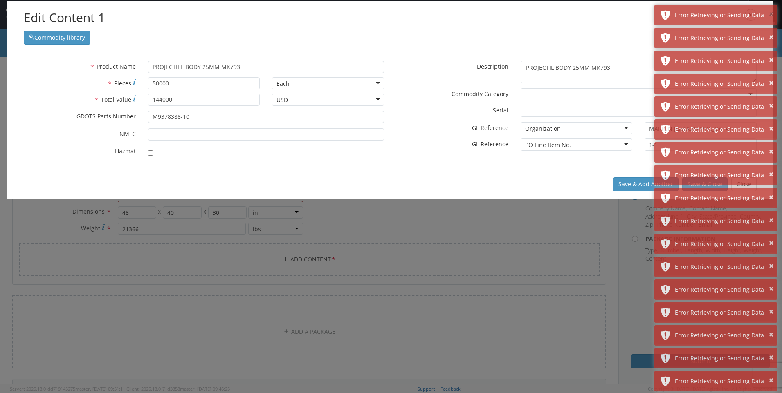
click at [769, 14] on button "×" at bounding box center [771, 15] width 4 height 12
click at [769, 31] on button "×" at bounding box center [771, 37] width 4 height 12
click at [769, 14] on button "×" at bounding box center [771, 15] width 4 height 12
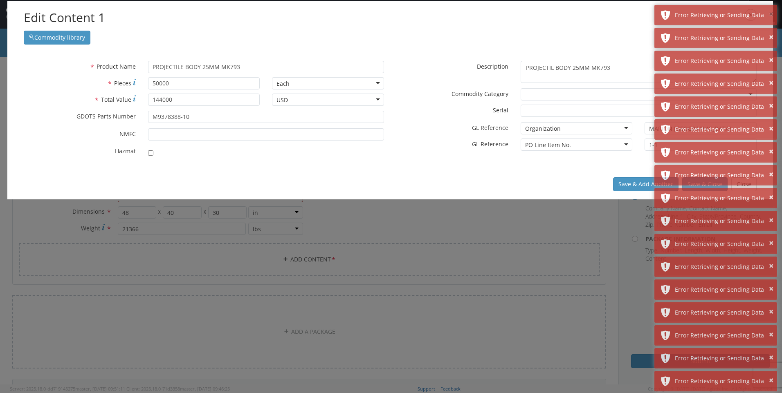
click at [769, 14] on button "×" at bounding box center [771, 15] width 4 height 12
click at [769, 31] on button "×" at bounding box center [771, 37] width 4 height 12
click at [769, 14] on button "×" at bounding box center [771, 15] width 4 height 12
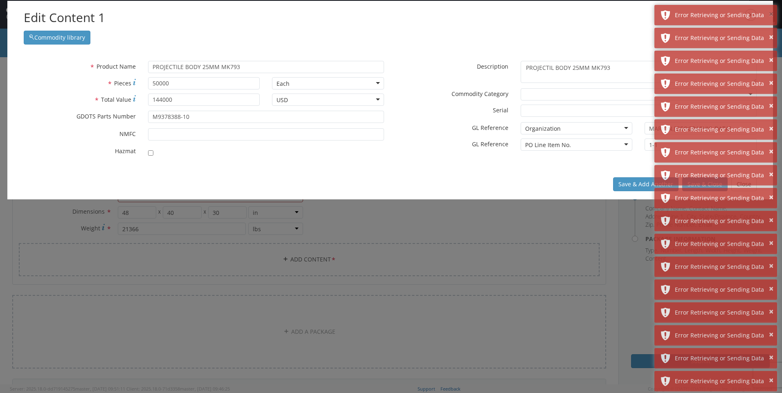
click at [769, 14] on button "×" at bounding box center [771, 15] width 4 height 12
click at [769, 12] on button "×" at bounding box center [771, 15] width 4 height 12
click at [768, 34] on div "Error Retrieving or Sending Data" at bounding box center [723, 38] width 96 height 8
click at [767, 10] on div "× Error Retrieving or Sending Data" at bounding box center [715, 15] width 123 height 20
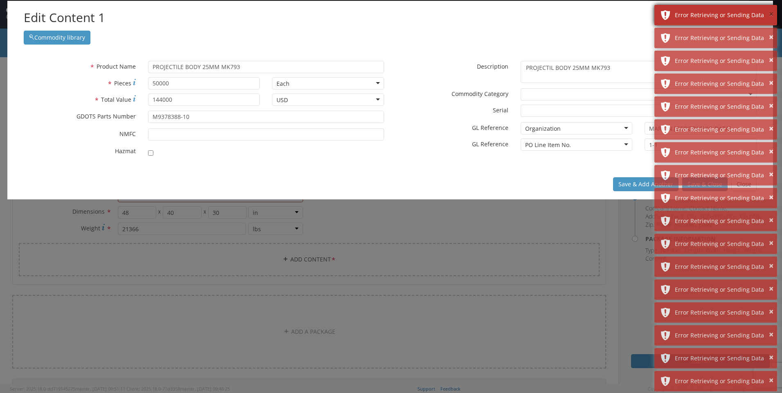
click at [770, 16] on button "×" at bounding box center [771, 15] width 4 height 12
click at [770, 31] on button "×" at bounding box center [771, 37] width 4 height 12
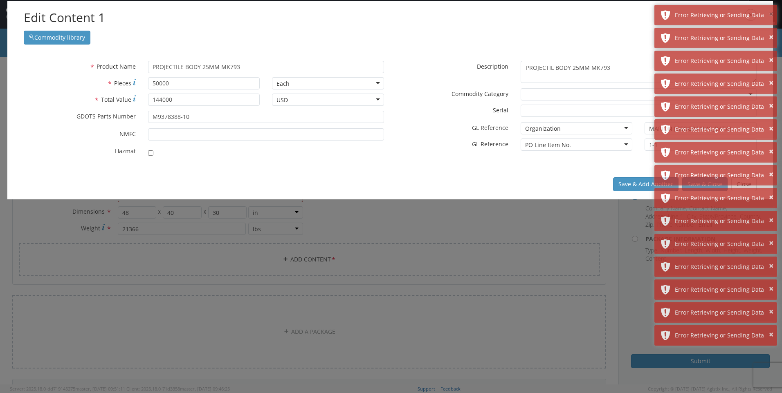
click at [770, 16] on button "×" at bounding box center [771, 15] width 4 height 12
click at [770, 31] on button "×" at bounding box center [771, 37] width 4 height 12
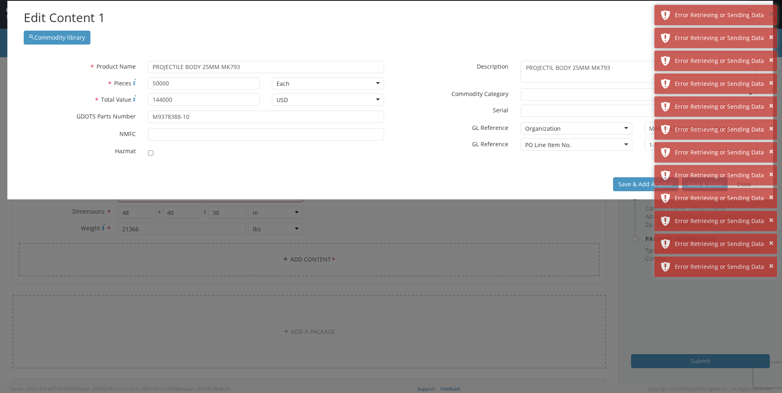
click at [770, 16] on button "×" at bounding box center [771, 15] width 4 height 12
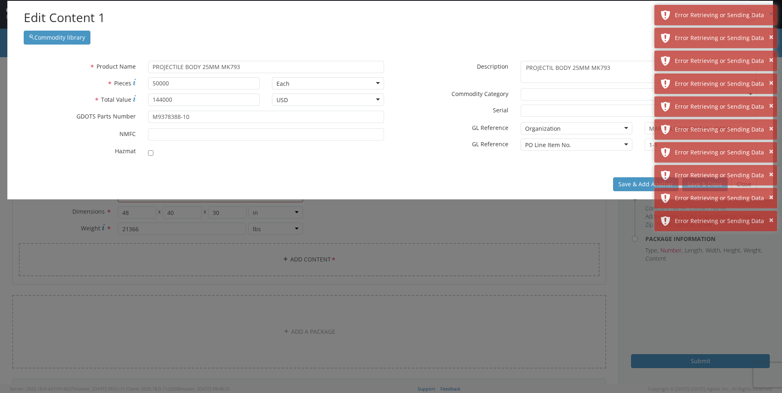
click at [770, 16] on button "×" at bounding box center [771, 15] width 4 height 12
click at [770, 31] on button "×" at bounding box center [771, 37] width 4 height 12
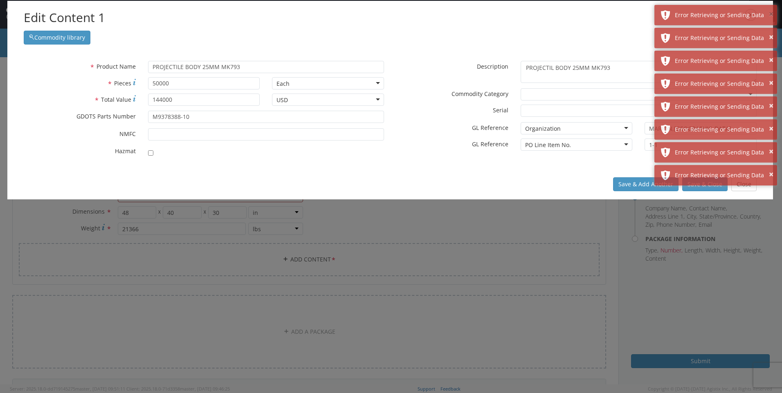
click at [770, 16] on button "×" at bounding box center [771, 15] width 4 height 12
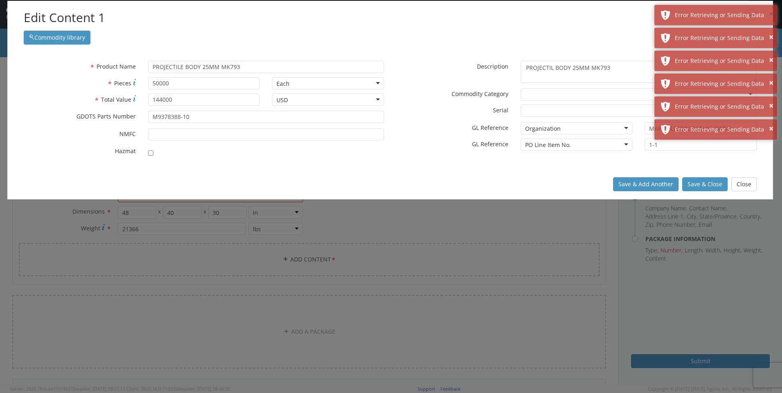
click at [770, 16] on button "×" at bounding box center [771, 15] width 4 height 12
click at [770, 31] on button "×" at bounding box center [771, 37] width 4 height 12
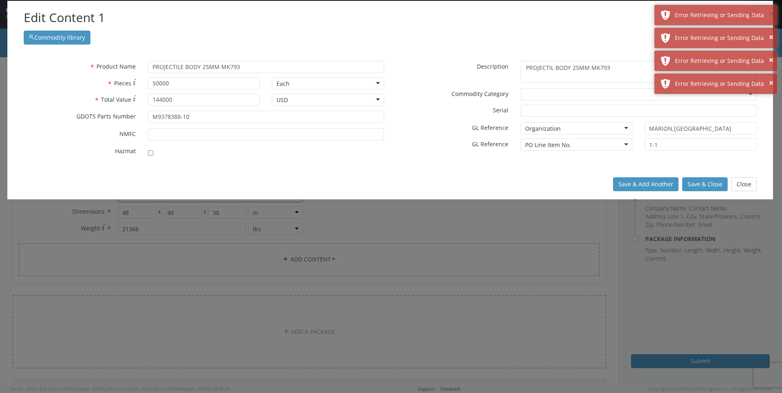
click at [770, 16] on button "×" at bounding box center [771, 15] width 4 height 12
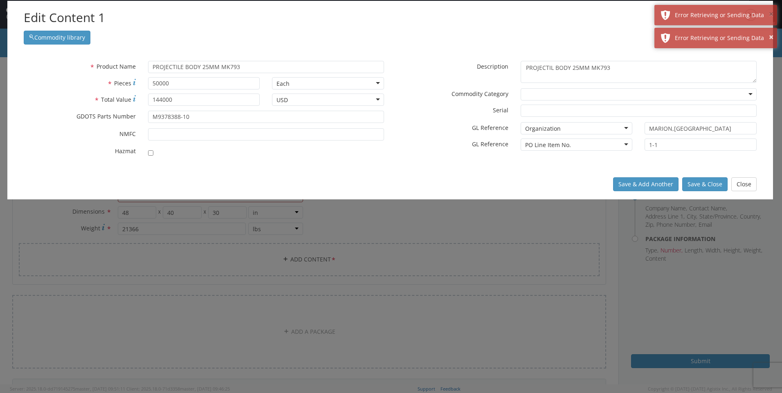
click at [770, 16] on button "×" at bounding box center [771, 15] width 4 height 12
click at [770, 31] on button "×" at bounding box center [771, 37] width 4 height 12
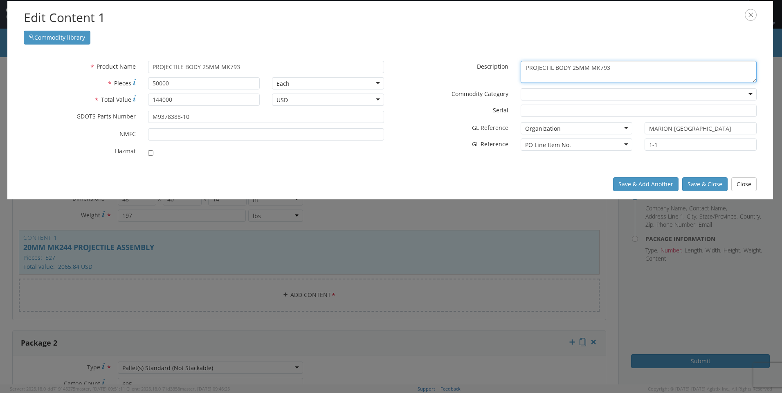
click at [668, 67] on textarea "PROJECTIL BODY 25MM MK793" at bounding box center [638, 72] width 236 height 22
type textarea "PROJECTIL BODY 25MM MK793 LOT #JJS25G205-028"
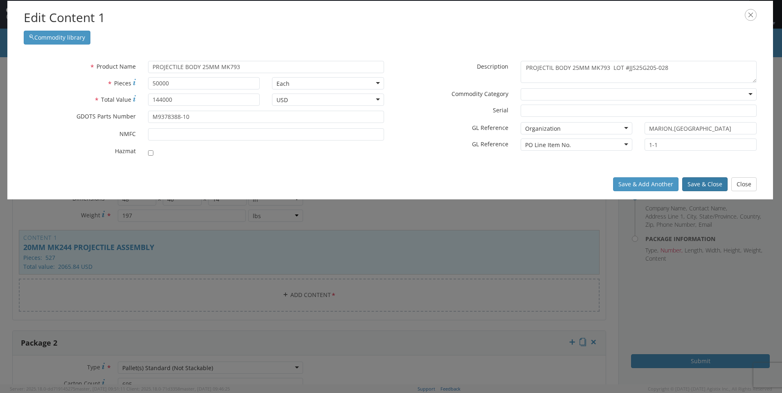
click at [707, 184] on button "Save & Close" at bounding box center [704, 184] width 45 height 14
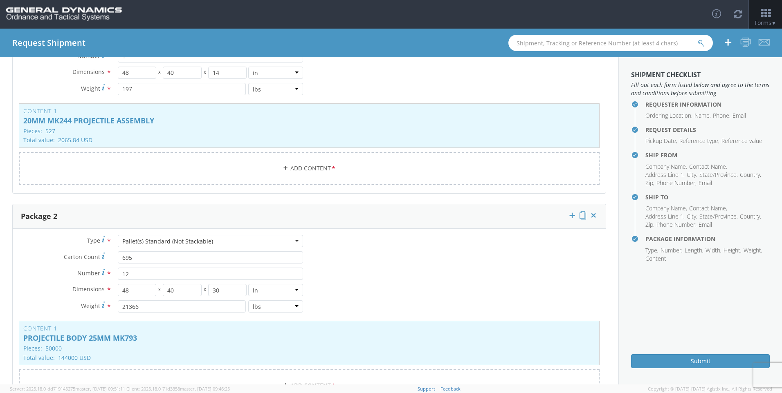
scroll to position [41, 0]
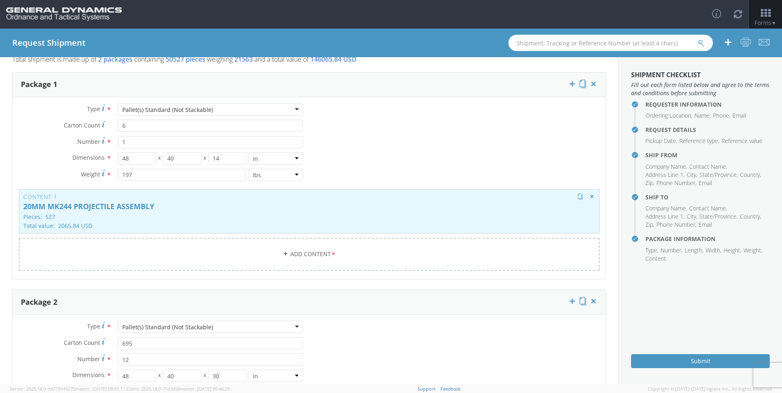
click at [244, 202] on div "Content 1 20MM MK244 PROJECTILE ASSEMBLY Pieces: 527 Total value: 2065.84 USD H…" at bounding box center [309, 211] width 581 height 45
type input "20MM MK244 PROJECTILE ASSEMBLY"
type input "527"
type input "2065.84"
type input "M7497066-10"
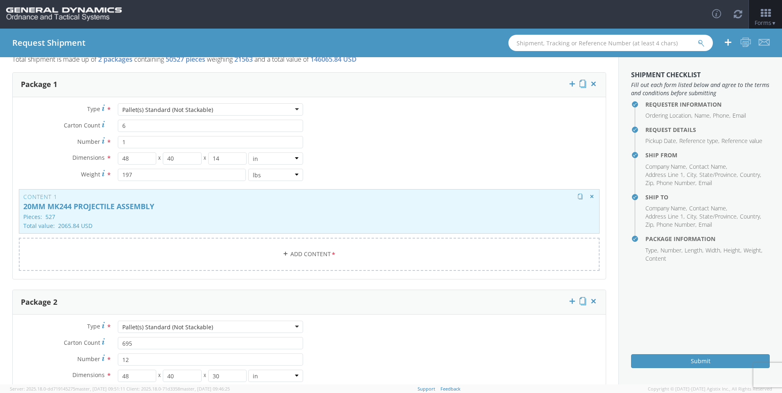
type textarea "20MM MK244 PROJECTILE ASSEMBLY LOT #JJS24L040-001"
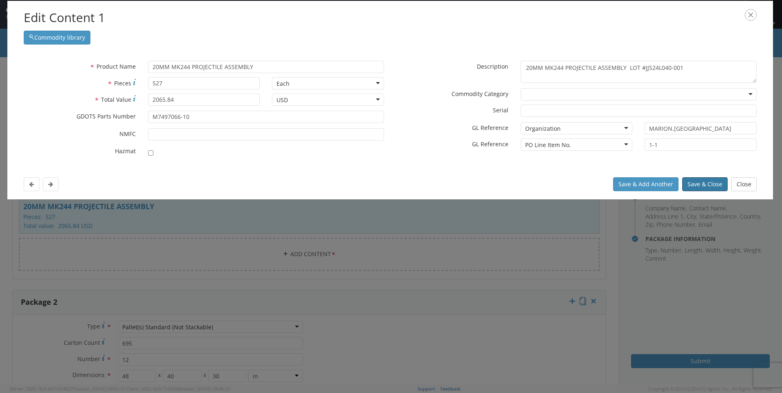
drag, startPoint x: 707, startPoint y: 184, endPoint x: 703, endPoint y: 185, distance: 4.1
click at [707, 184] on button "Save & Close" at bounding box center [704, 184] width 45 height 14
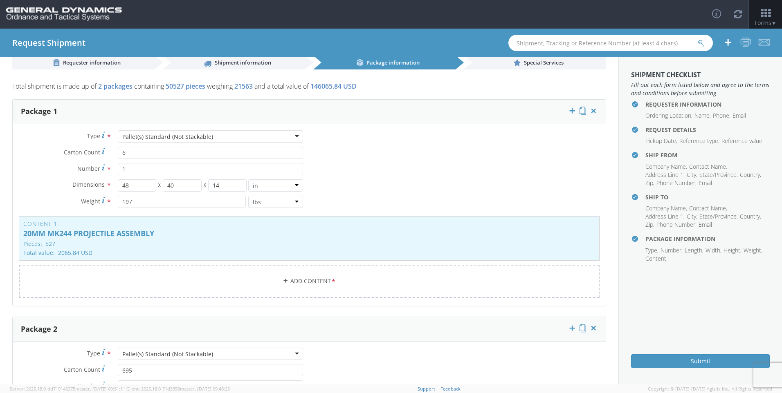
scroll to position [0, 0]
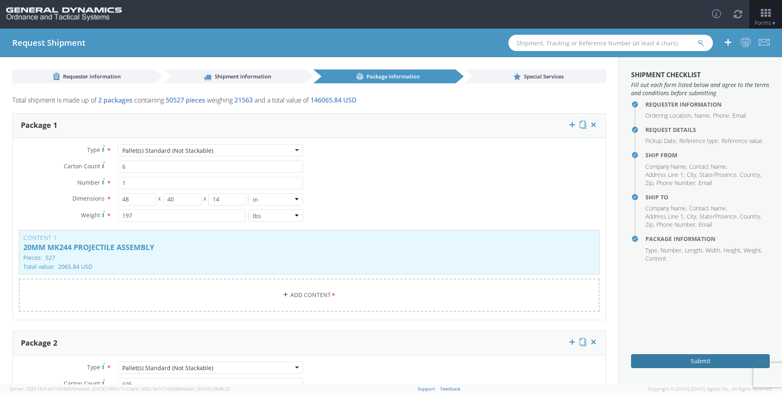
click at [710, 364] on button "Submit" at bounding box center [700, 361] width 139 height 14
